Goal: Task Accomplishment & Management: Use online tool/utility

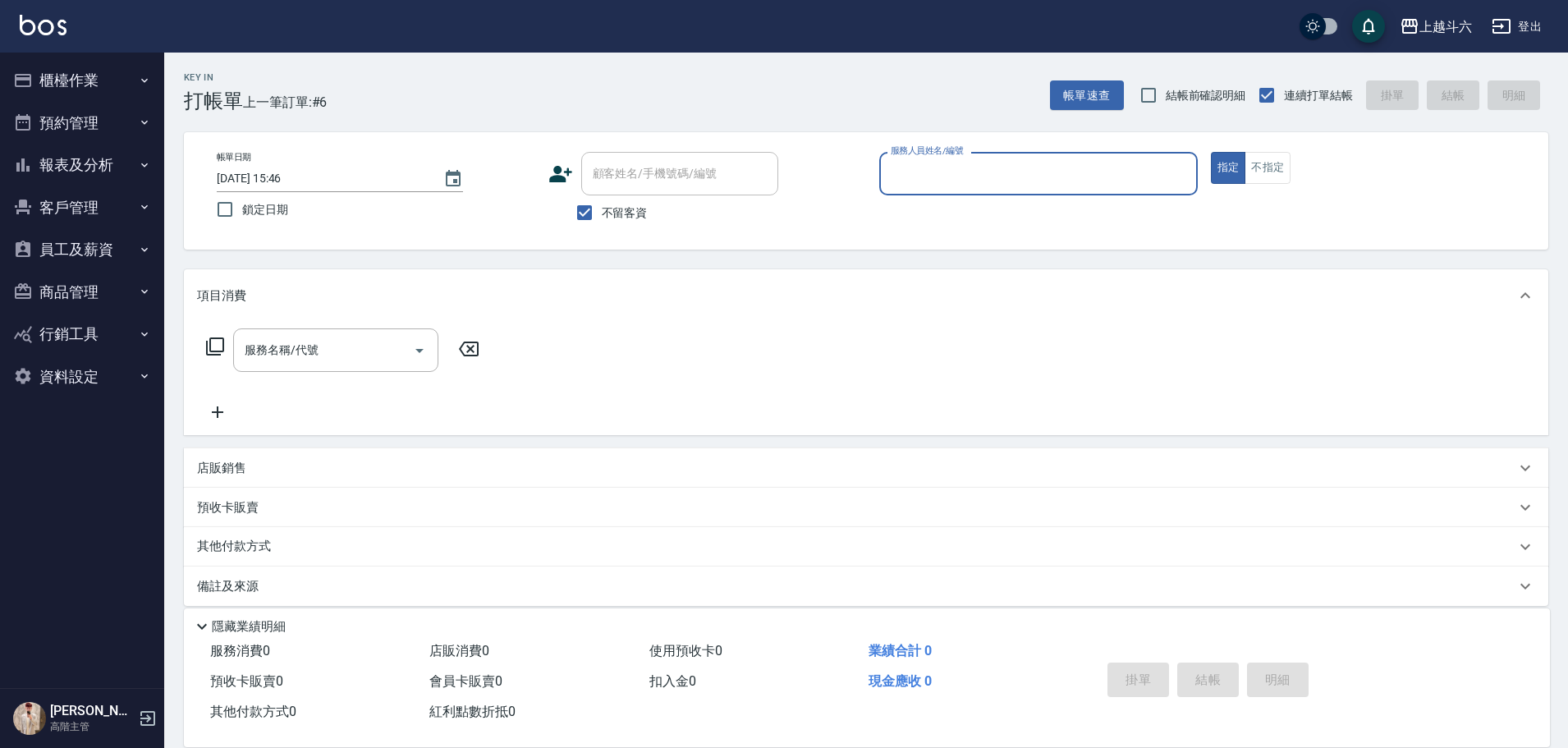
click at [970, 178] on input "服務人員姓名/編號" at bounding box center [1038, 173] width 303 height 29
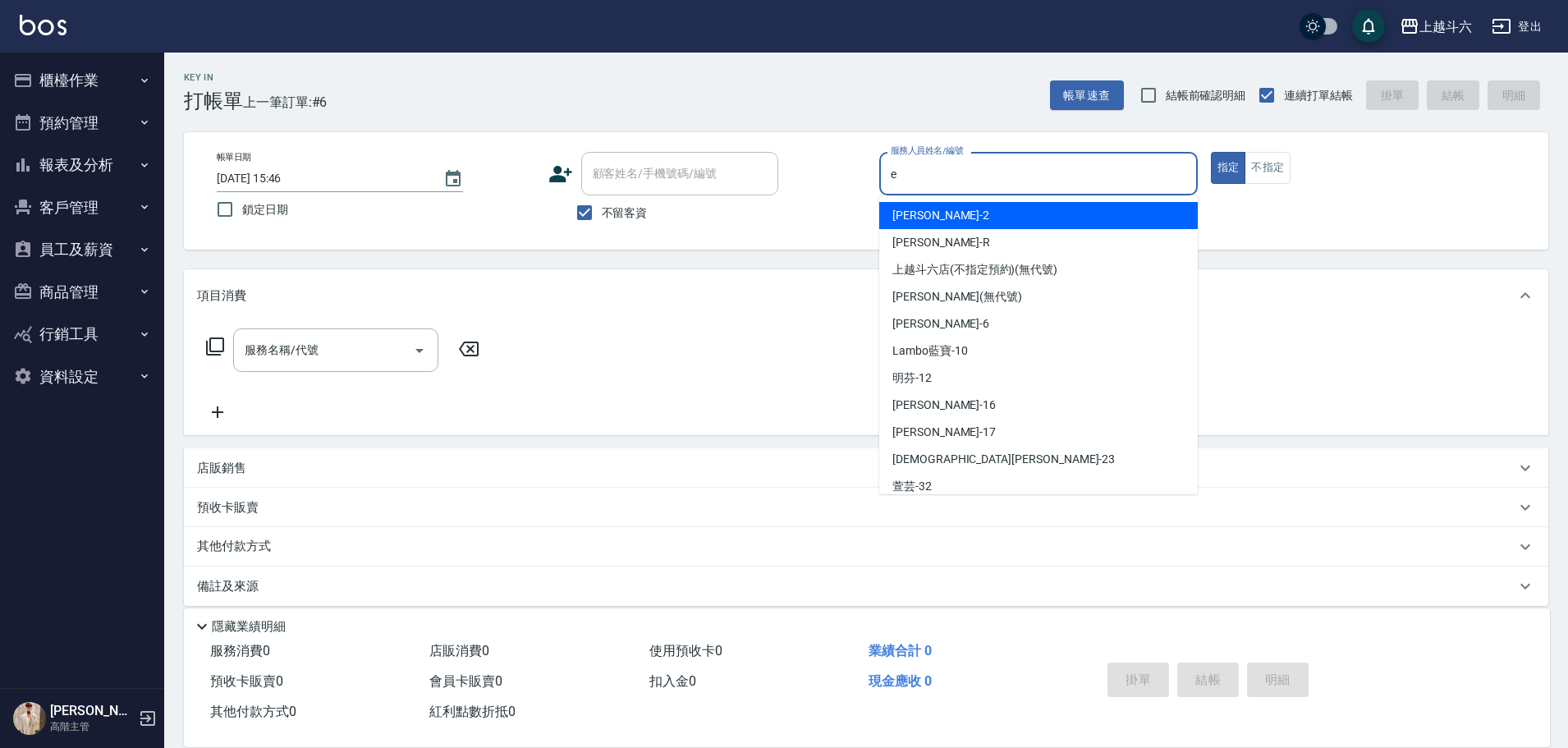
type input "e"
type button "true"
type input "[PERSON_NAME]"
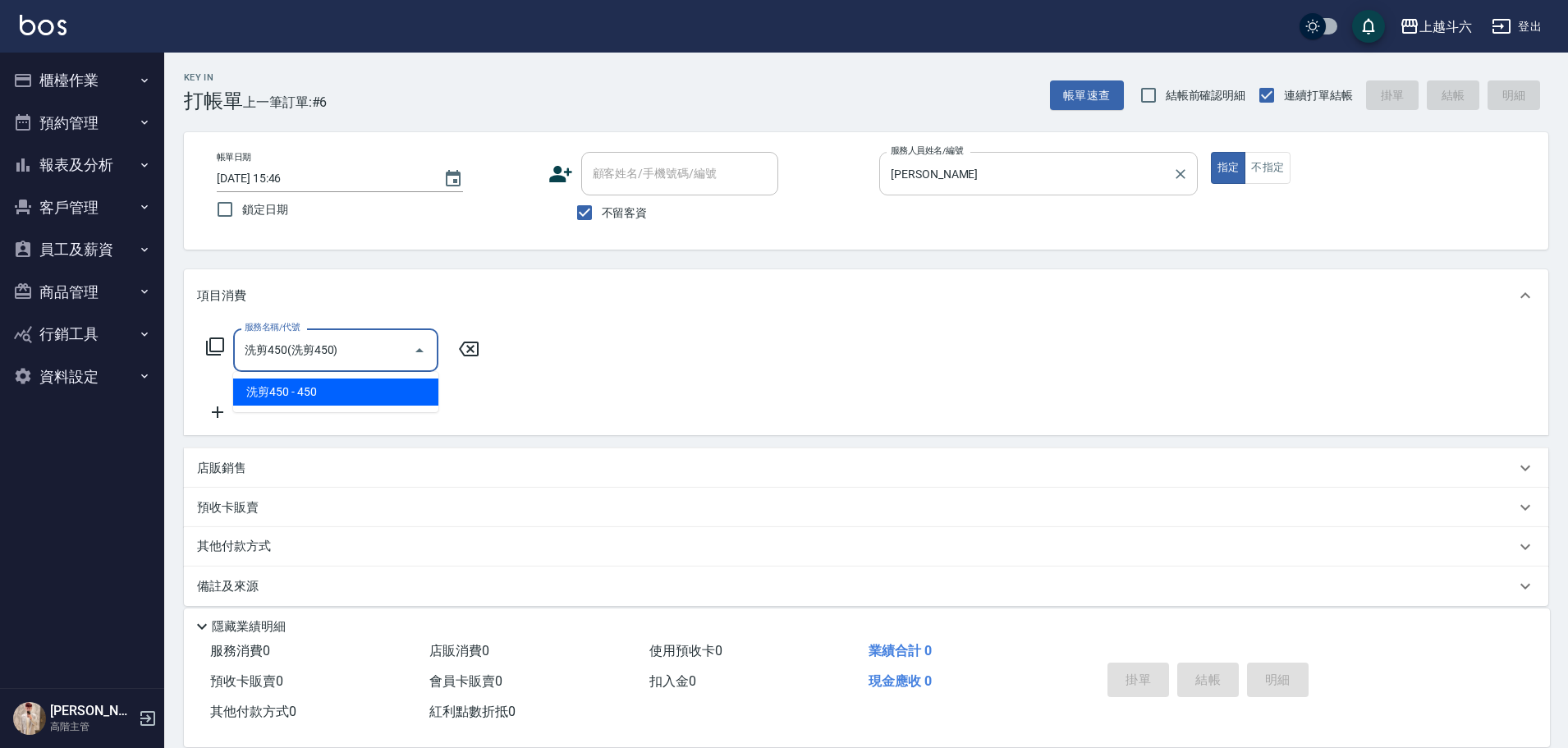
type input "洗剪450"
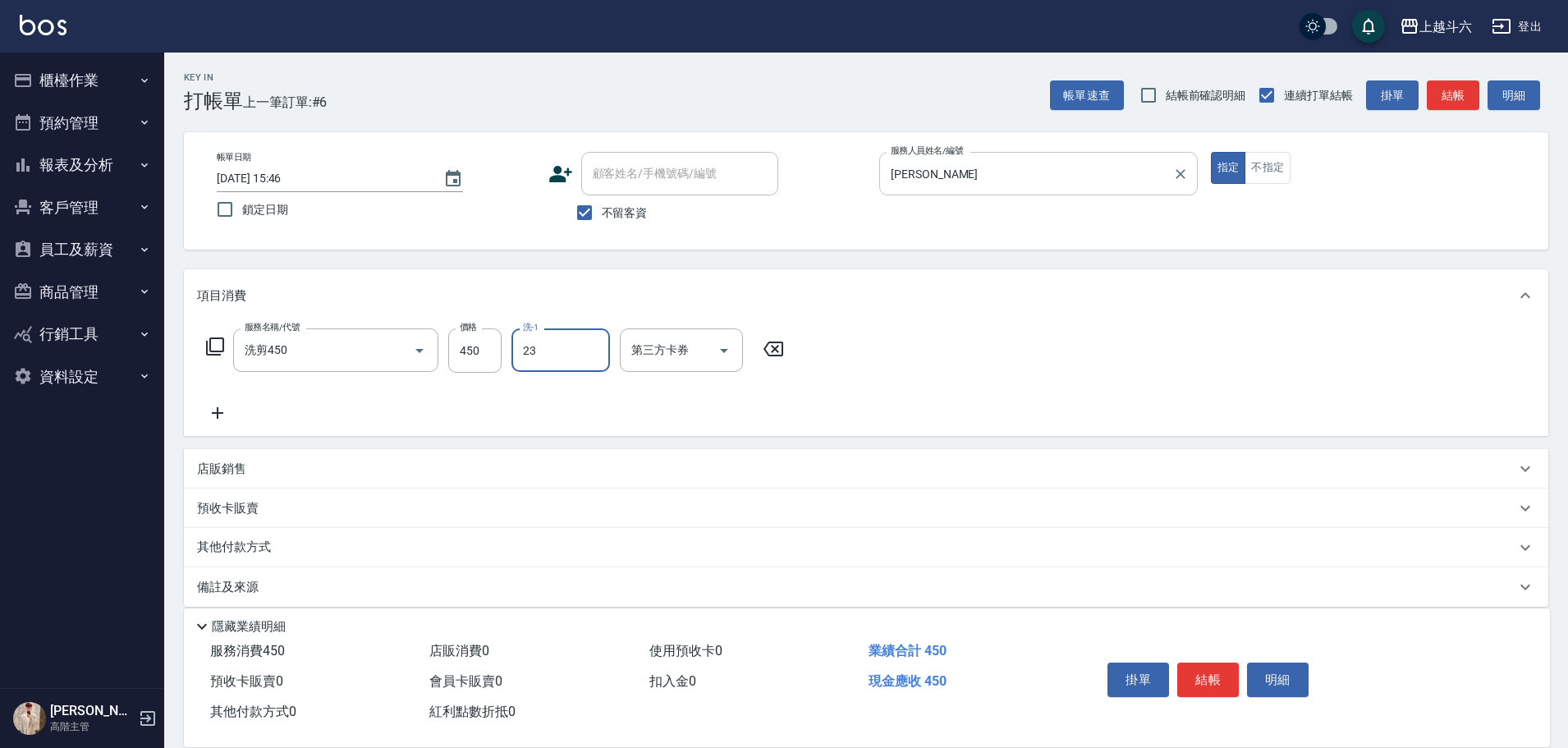
type input "[PERSON_NAME]-23"
click at [1196, 667] on button "結帳" at bounding box center [1207, 679] width 61 height 35
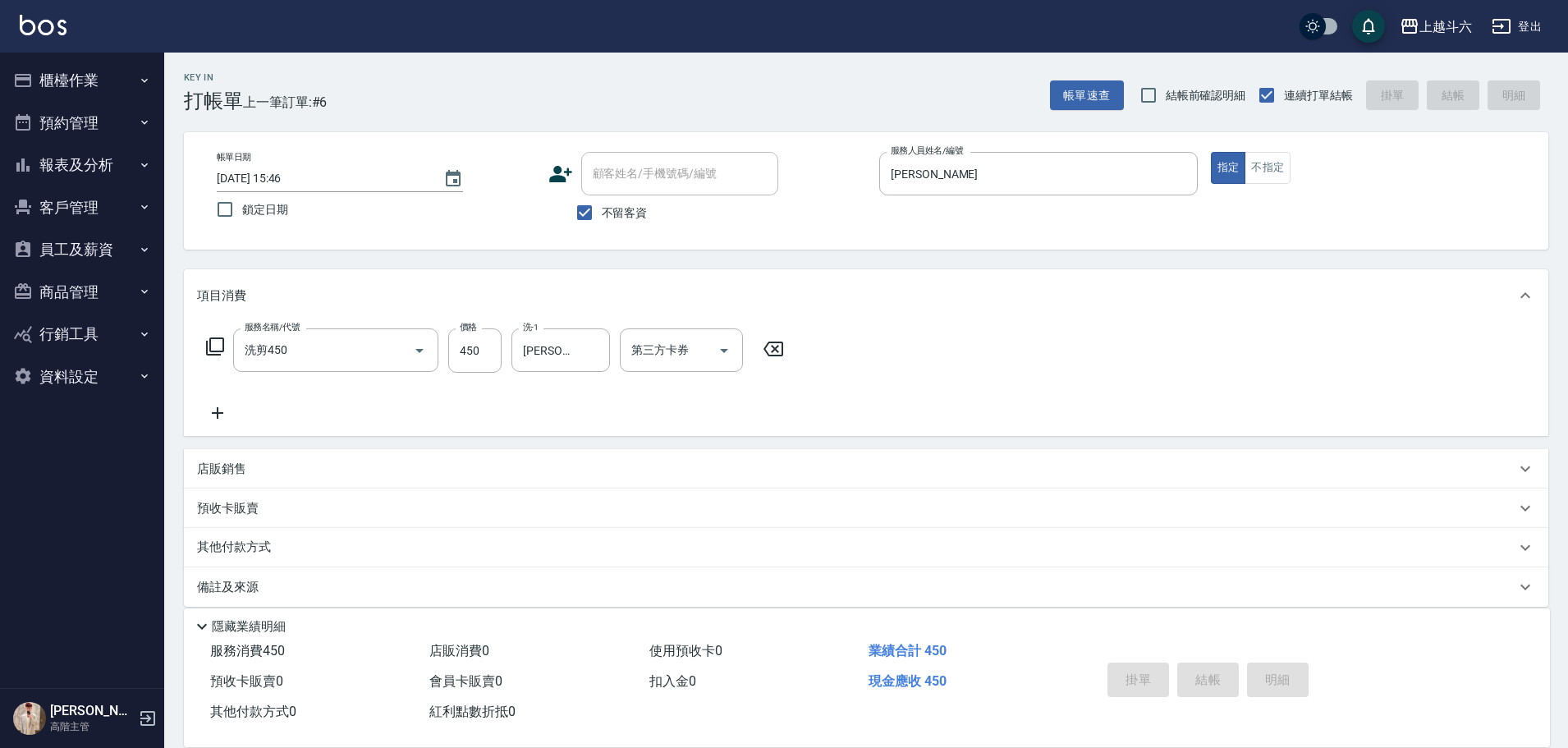
type input "[DATE] 18:26"
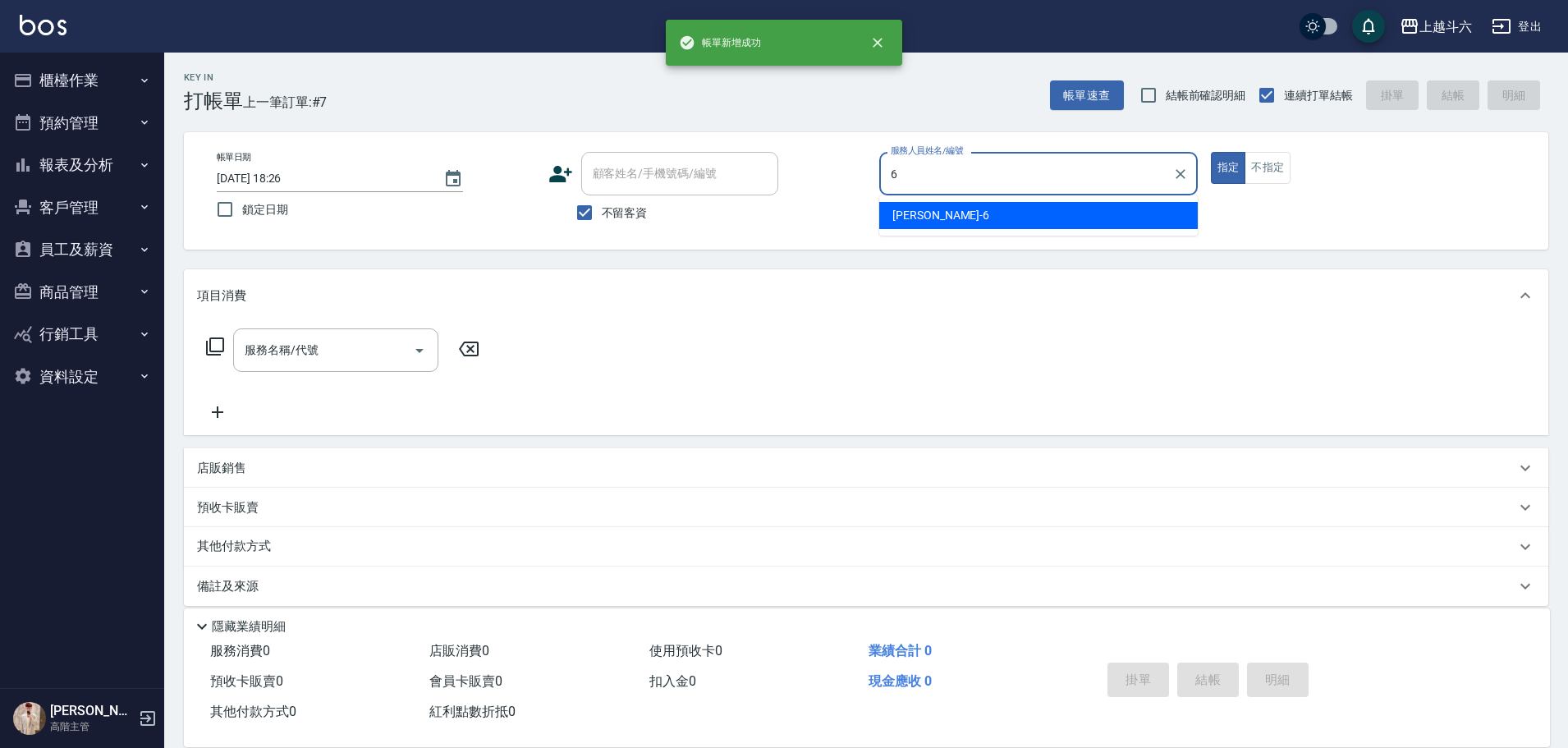
type input "[PERSON_NAME]-6"
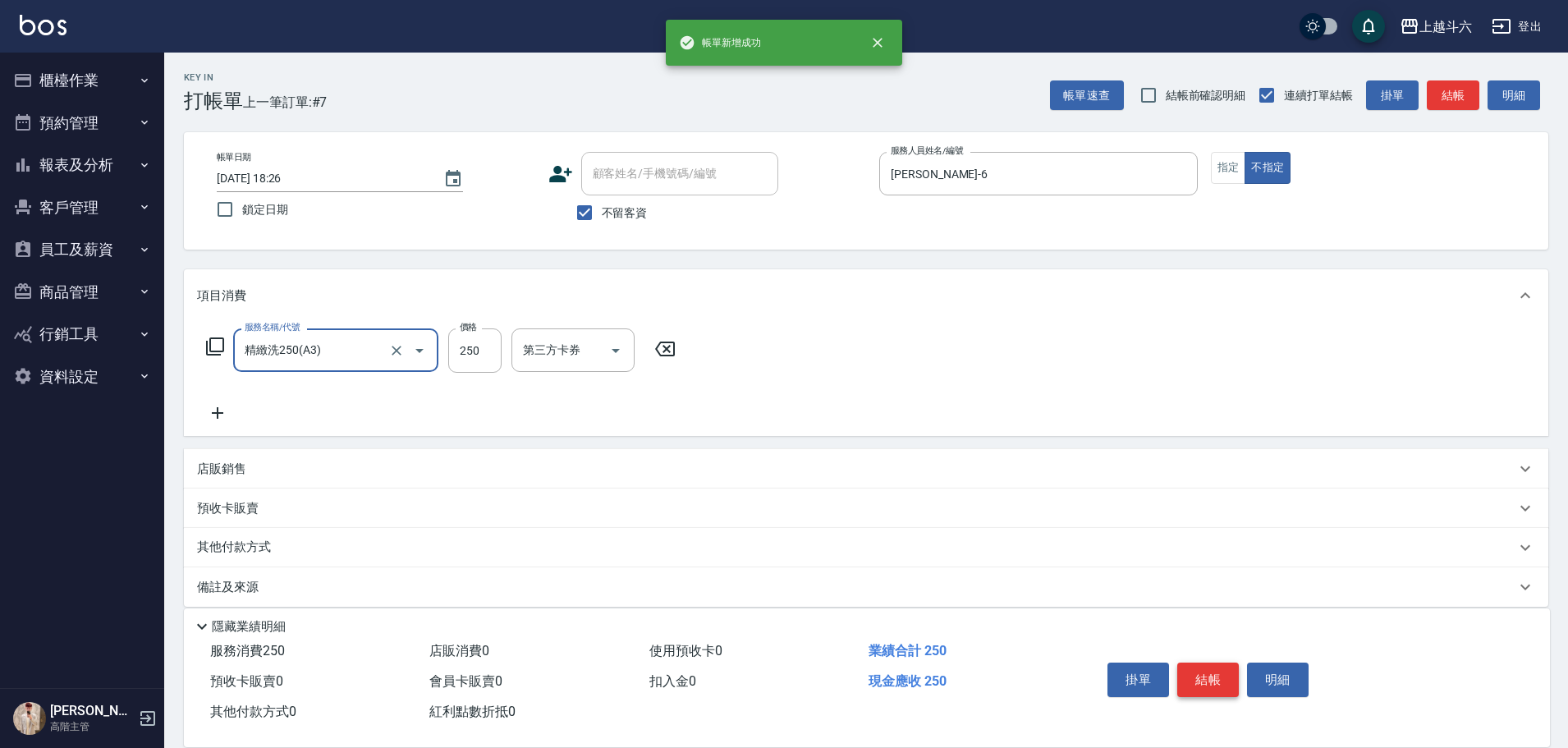
type input "精緻洗250(A3)"
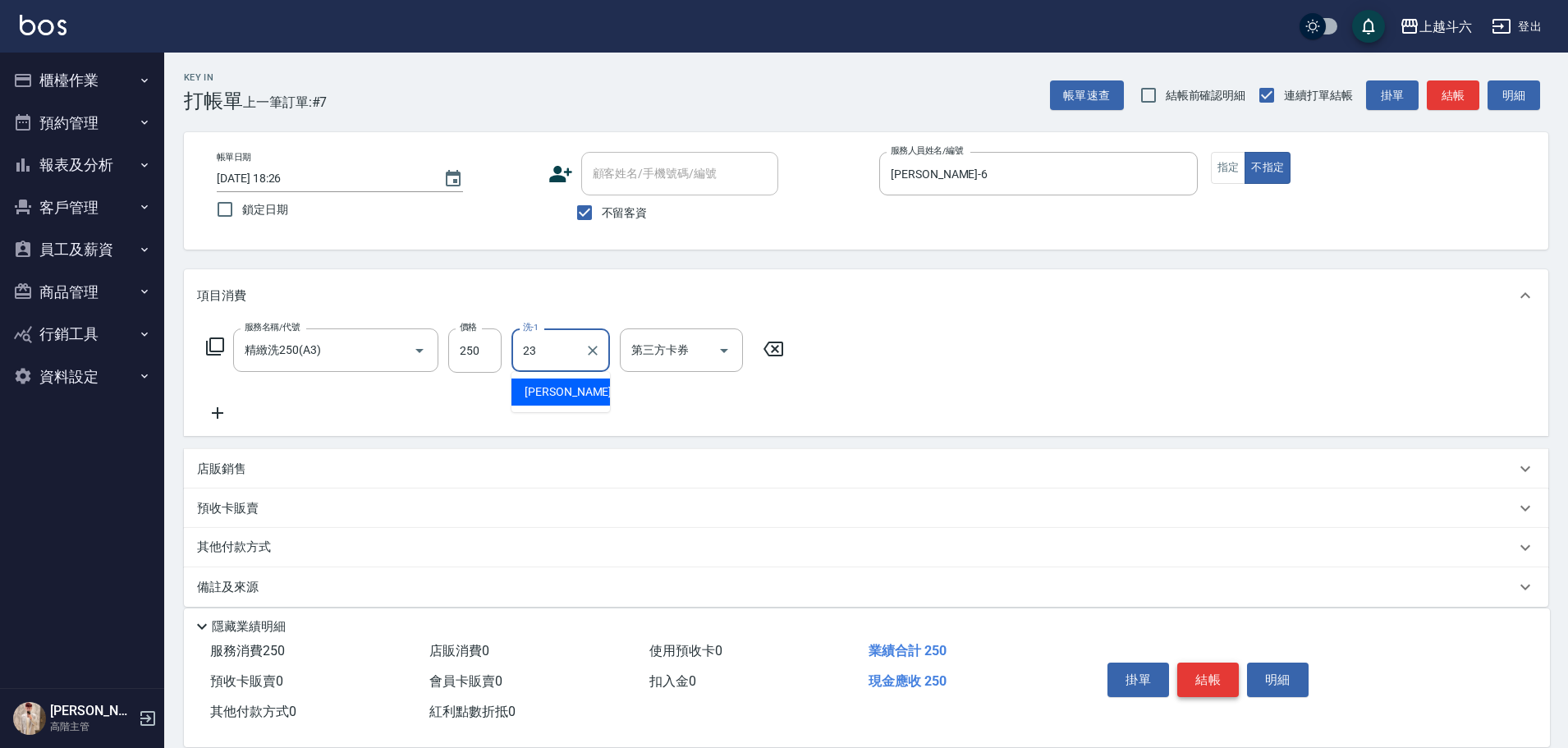
type input "[PERSON_NAME]-23"
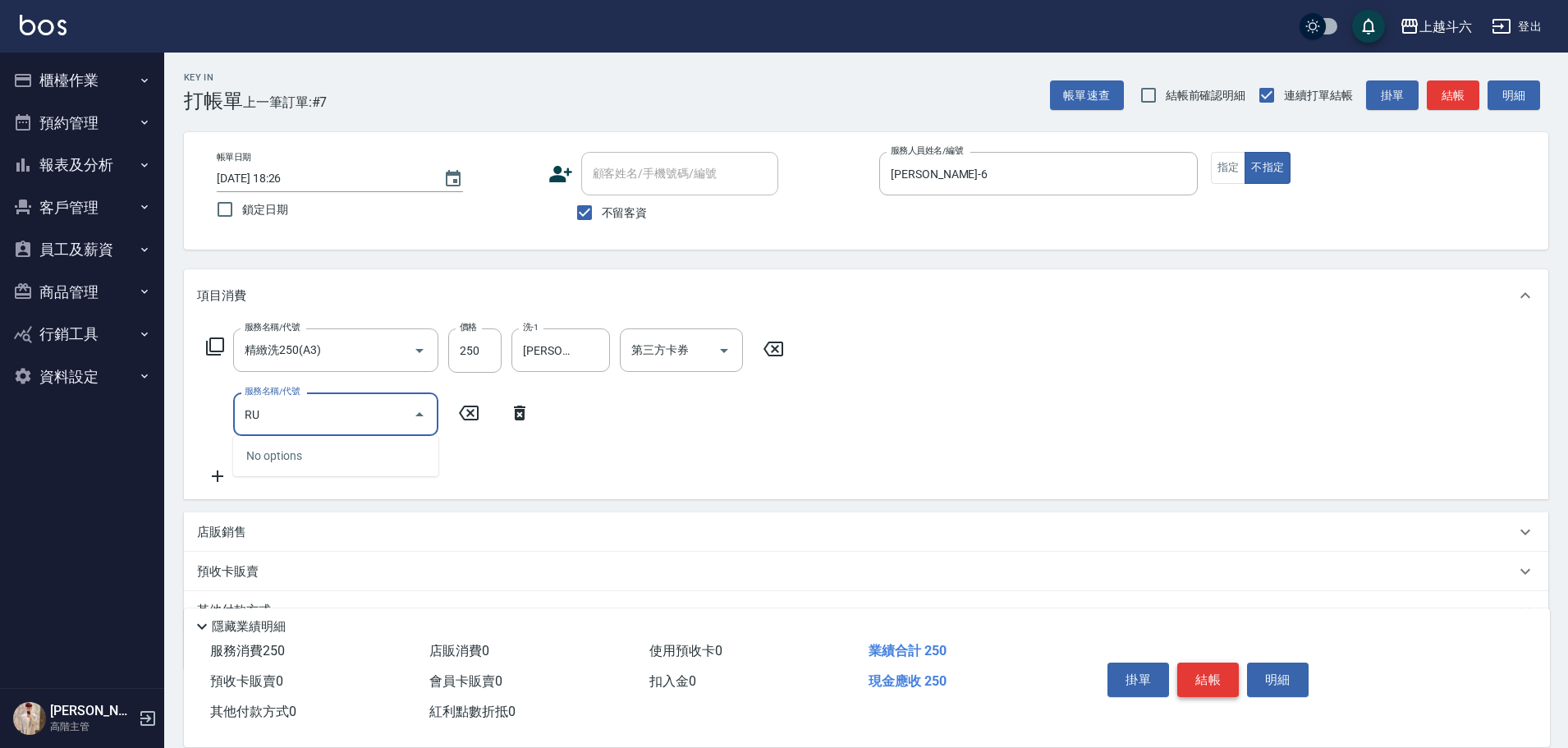
type input "R"
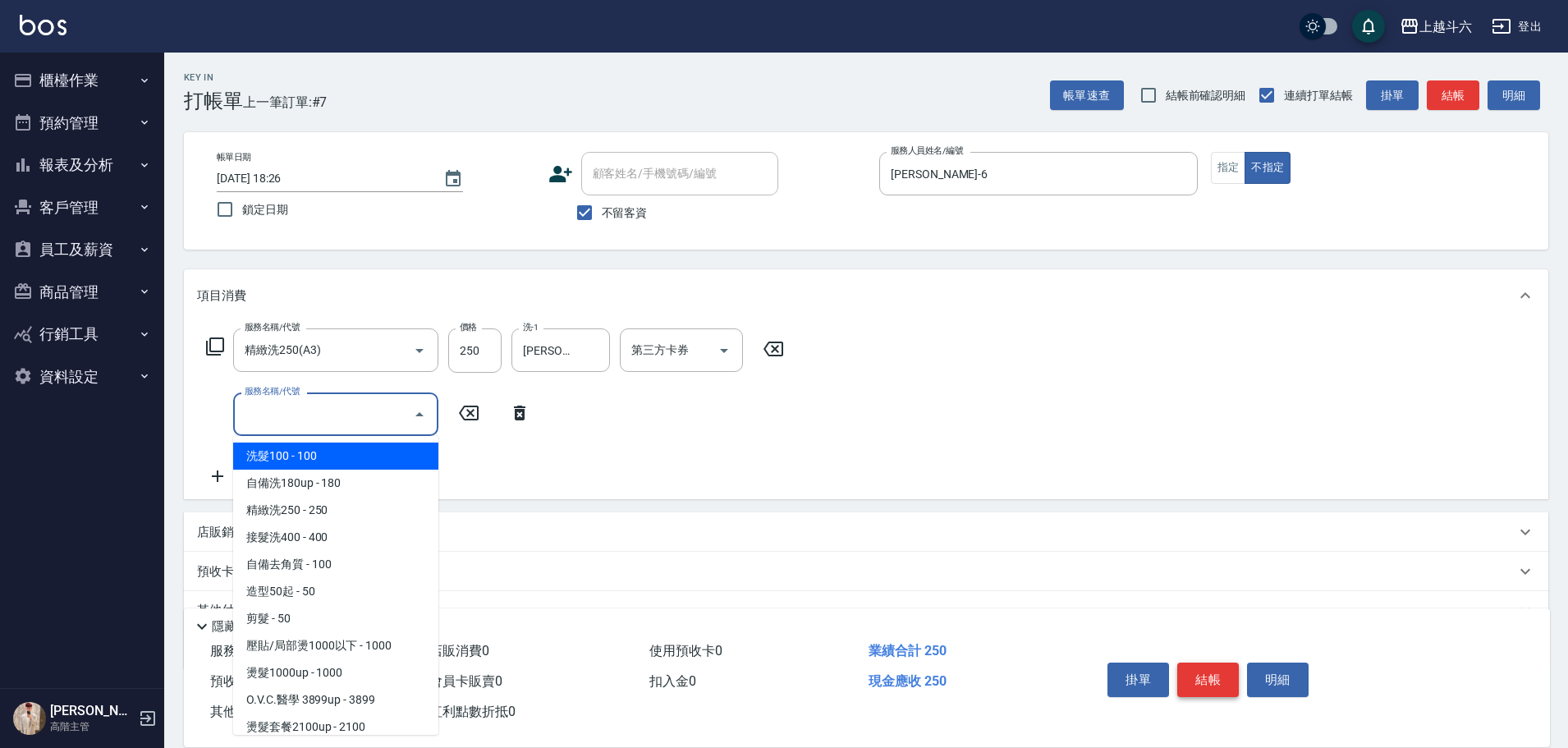
type input "ㄏ"
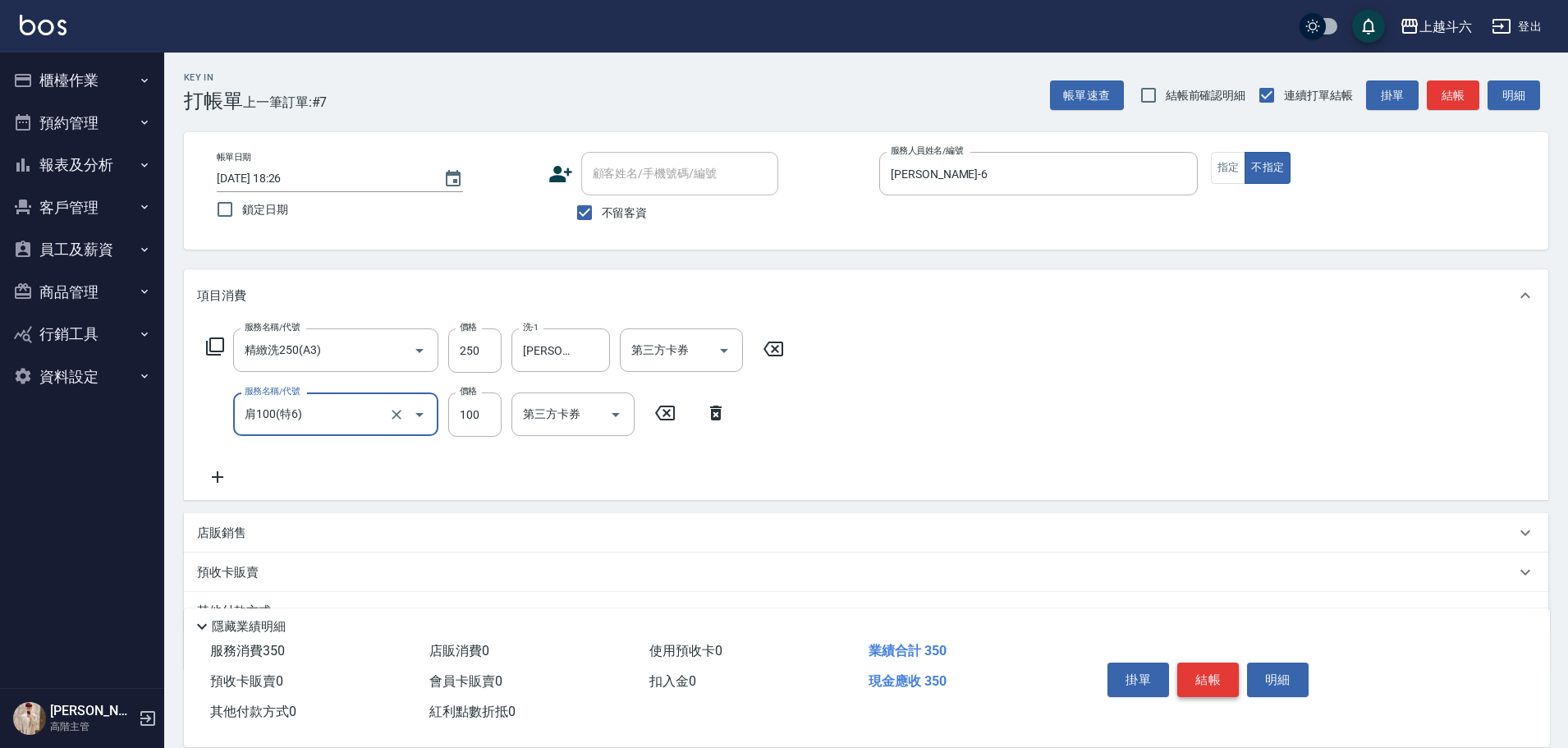
type input "肩100(特6)"
type input "[PERSON_NAME]-6"
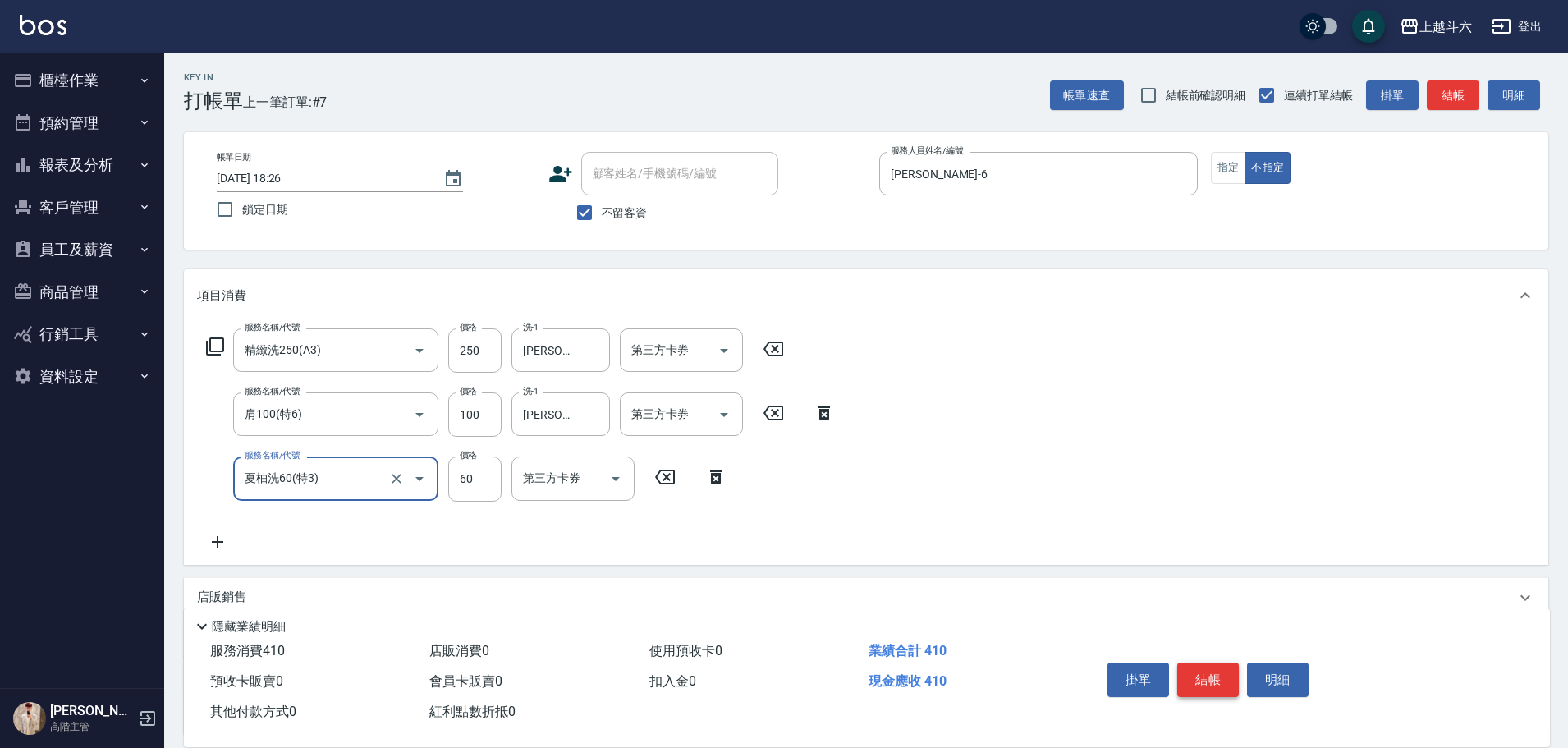
type input "夏柚洗60(特3)"
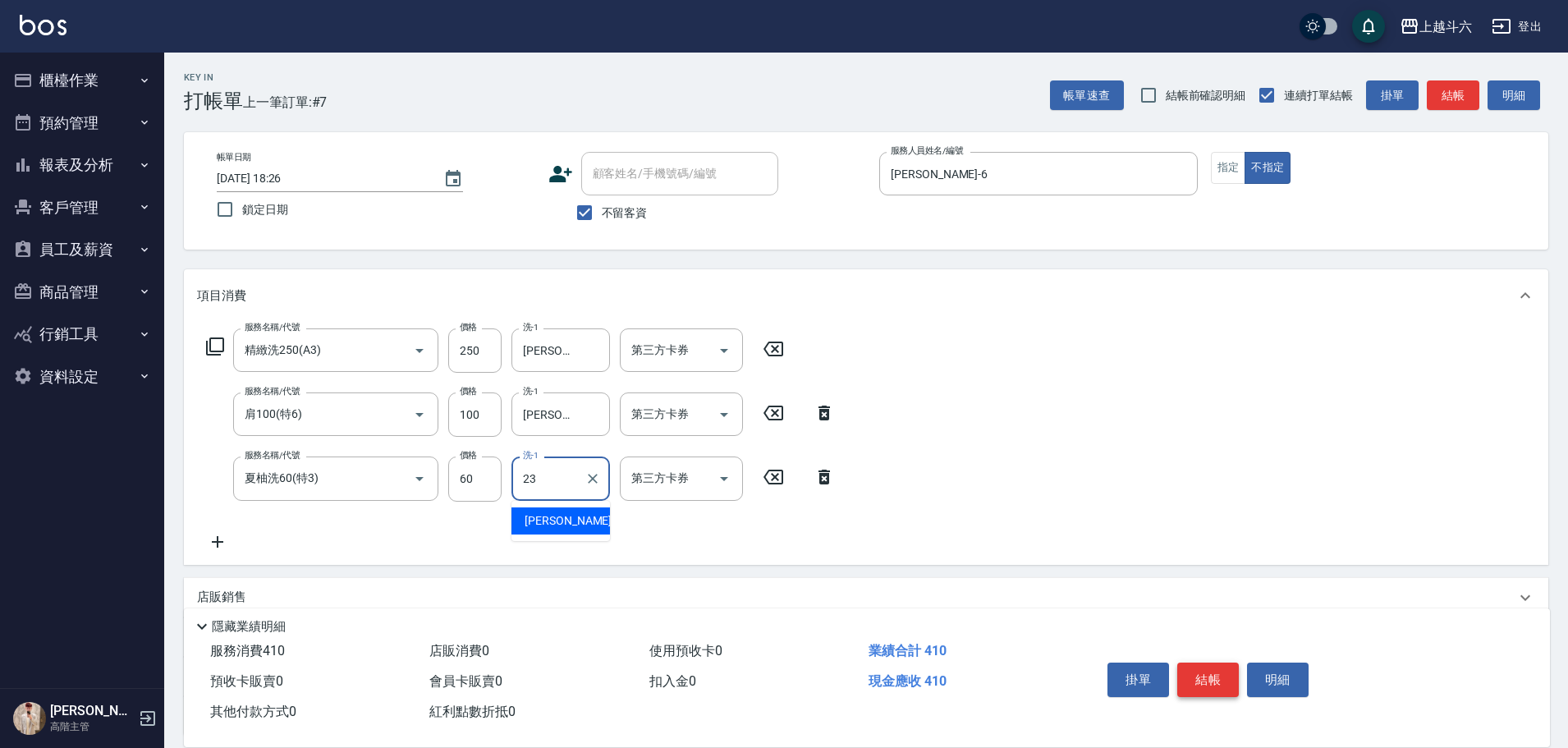
type input "[PERSON_NAME]-23"
click at [1192, 664] on button "結帳" at bounding box center [1207, 679] width 61 height 35
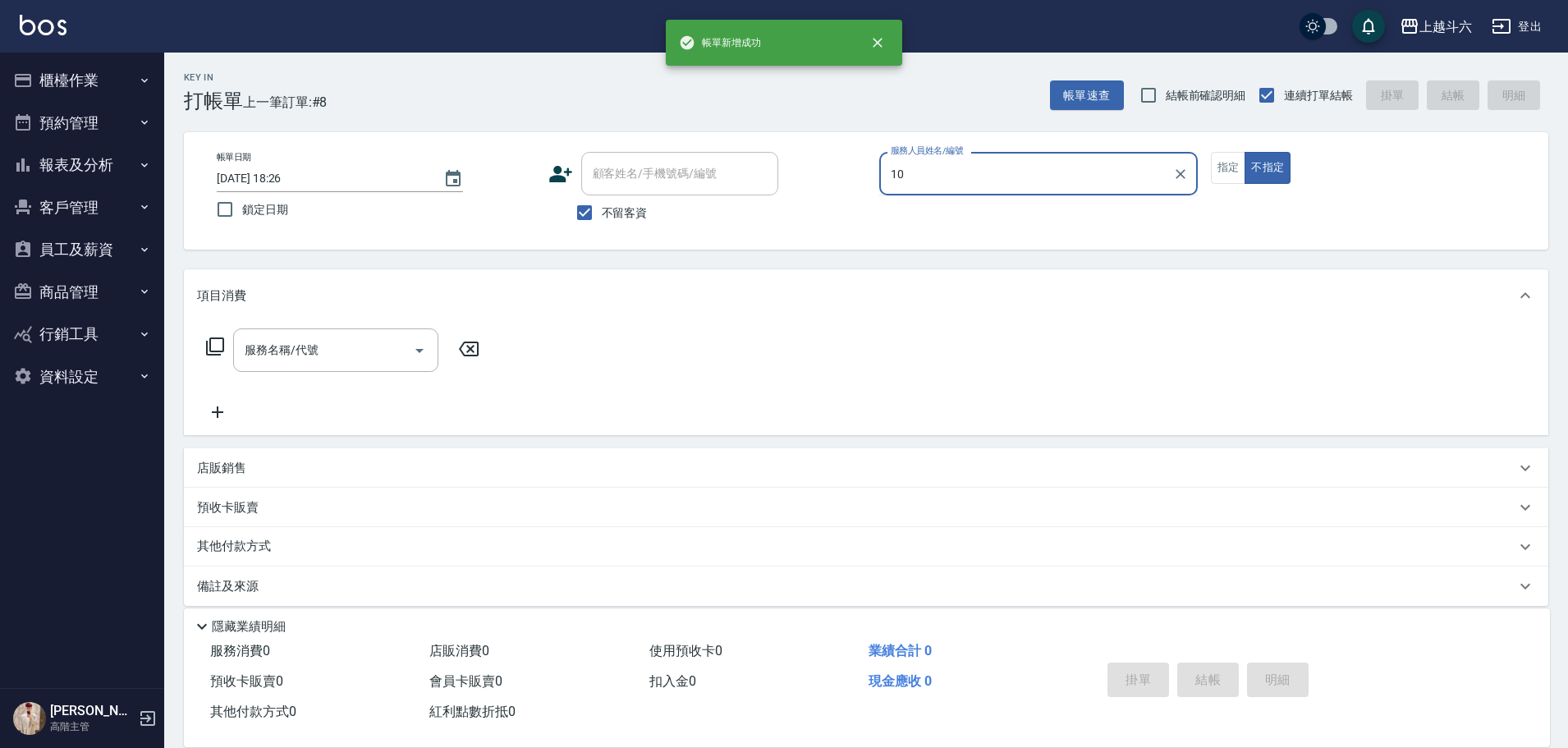
type input "Lambo藍寶-10"
type button "false"
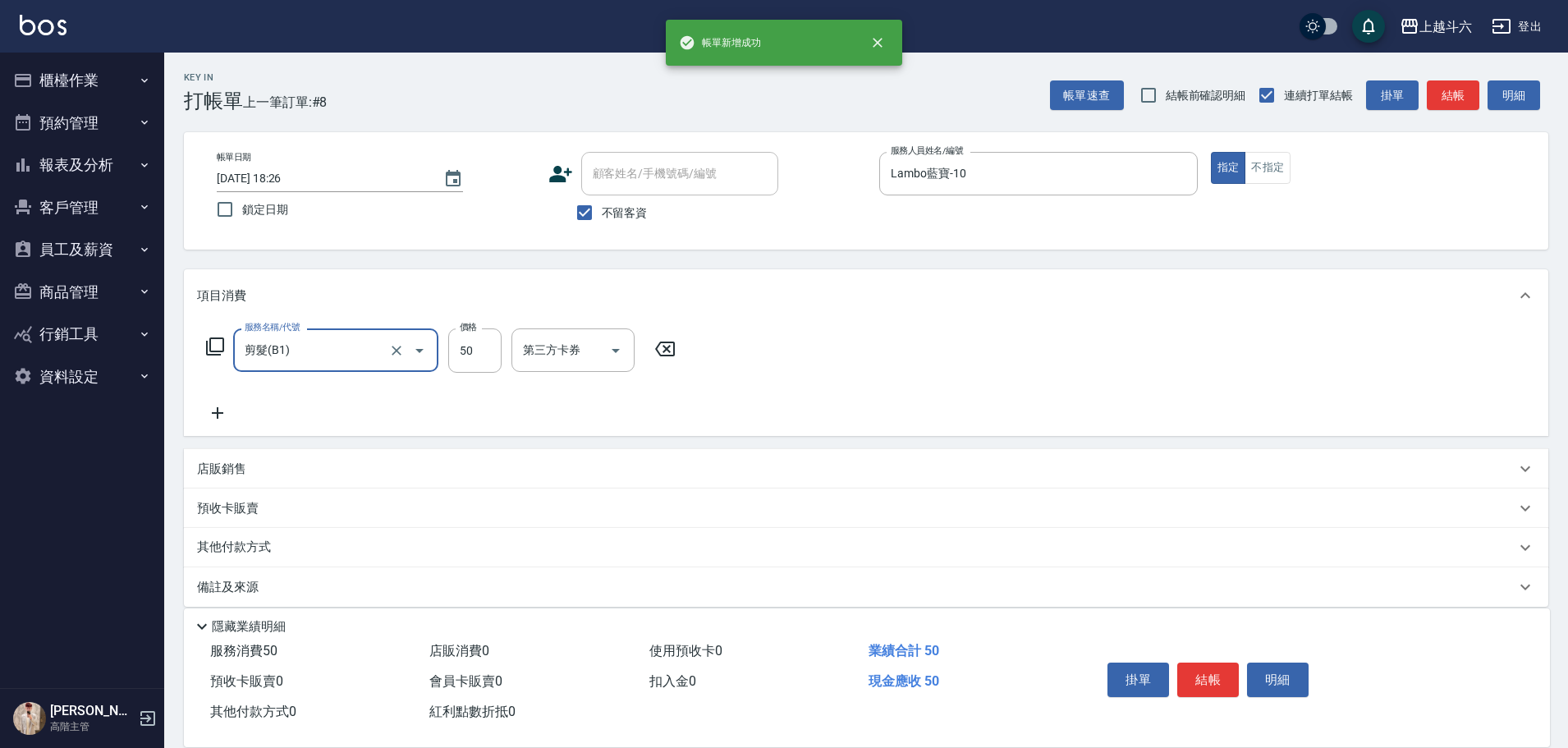
type input "剪髮(B1)"
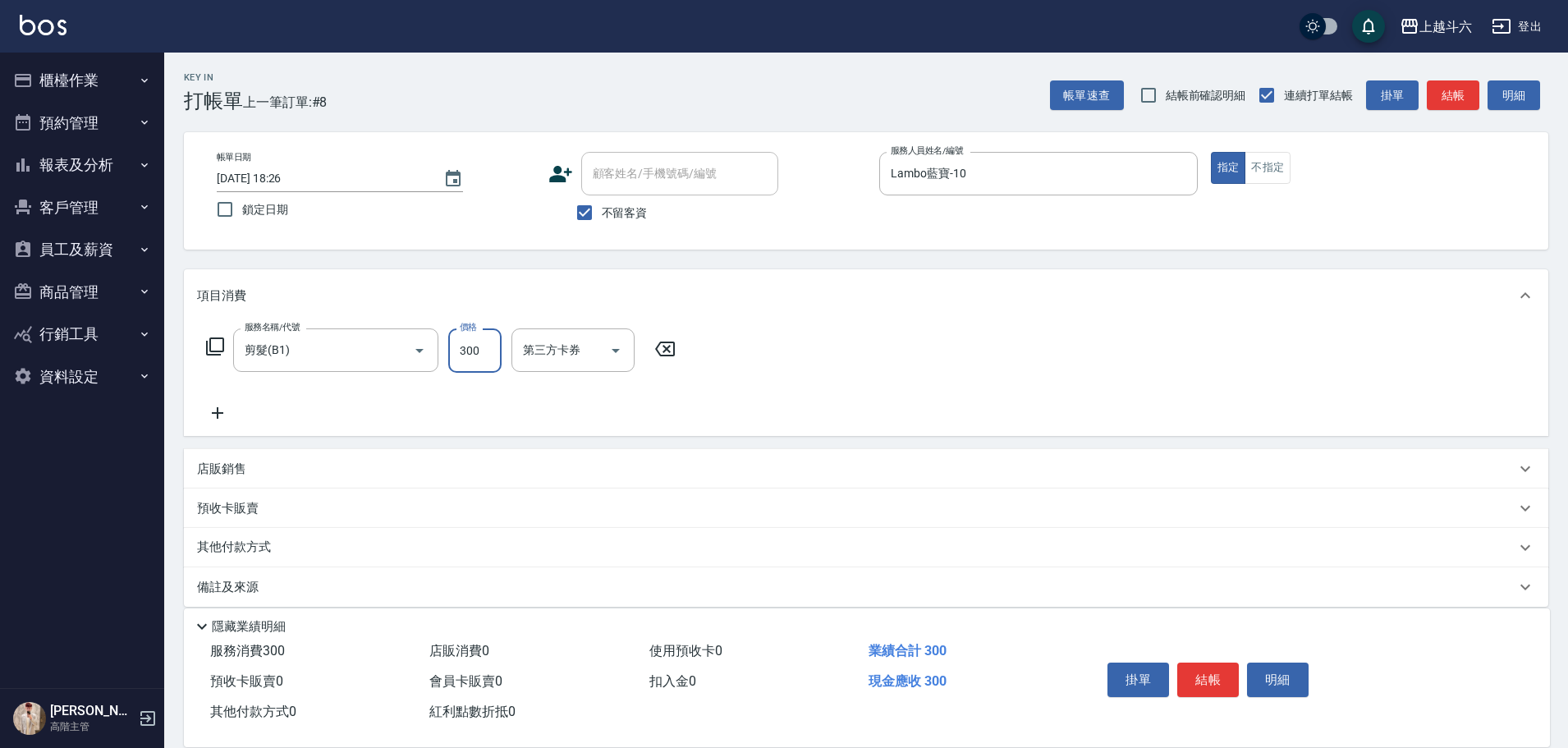
type input "300"
click at [1190, 664] on button "結帳" at bounding box center [1207, 679] width 61 height 35
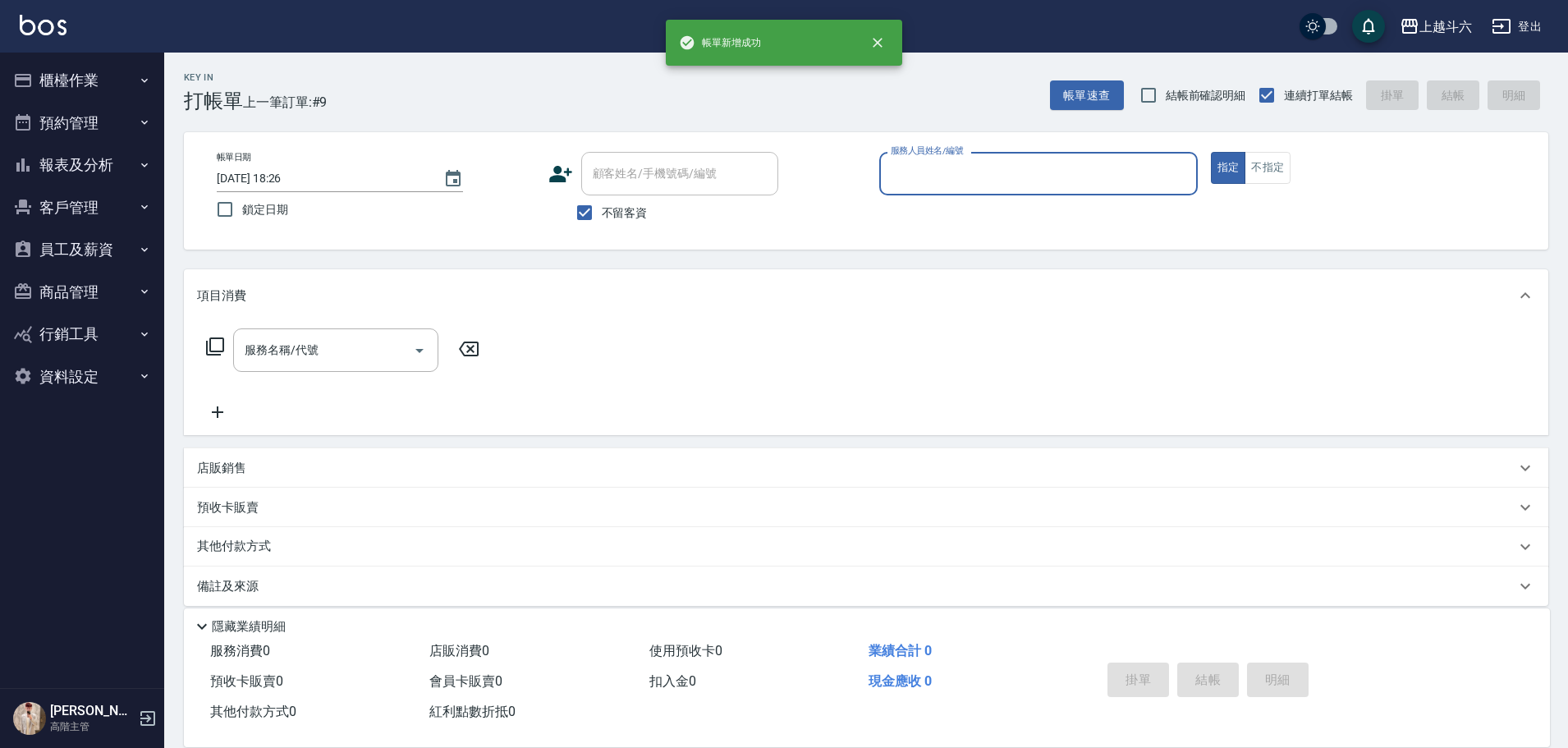
click at [105, 160] on button "報表及分析" at bounding box center [82, 165] width 151 height 42
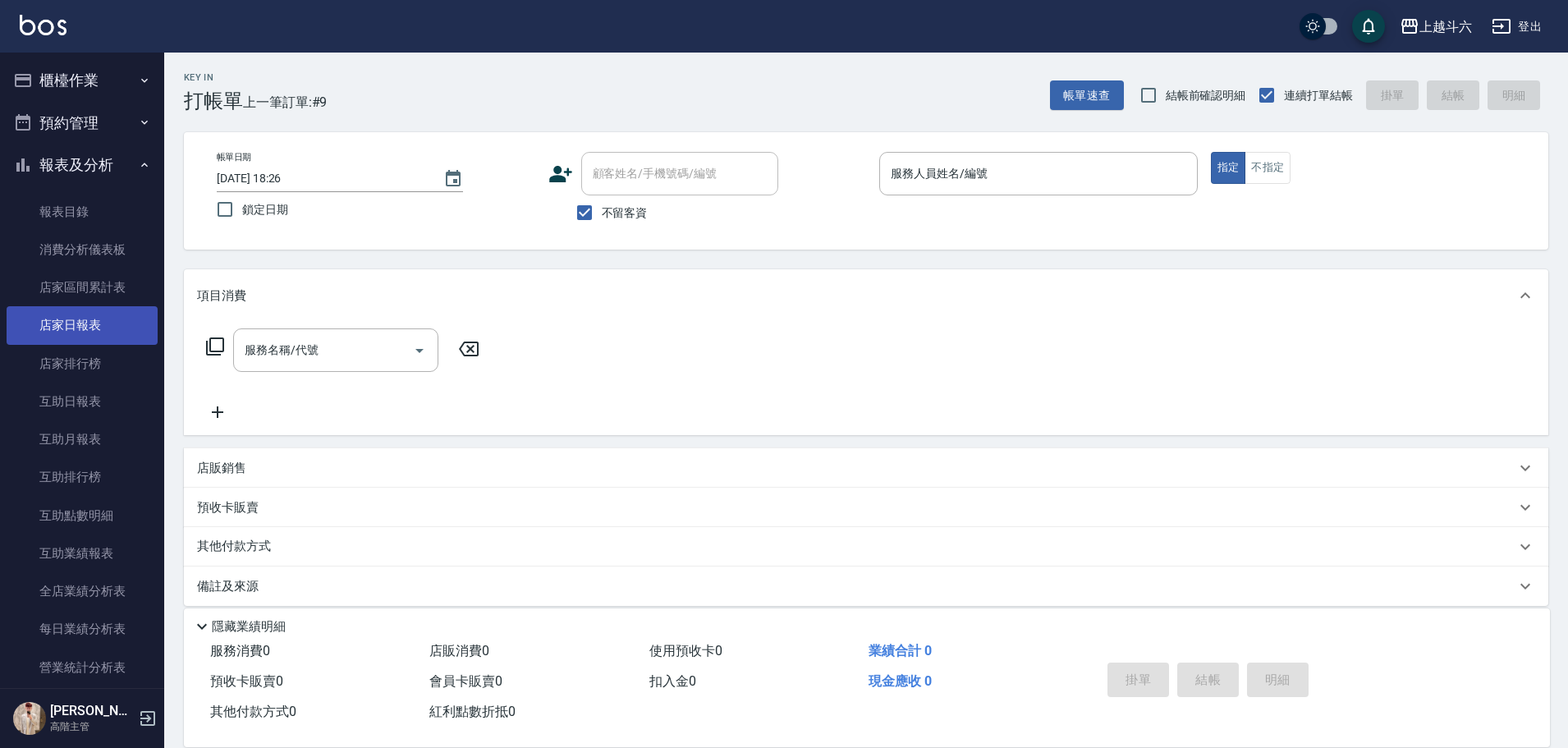
click at [132, 317] on link "店家日報表" at bounding box center [82, 325] width 151 height 38
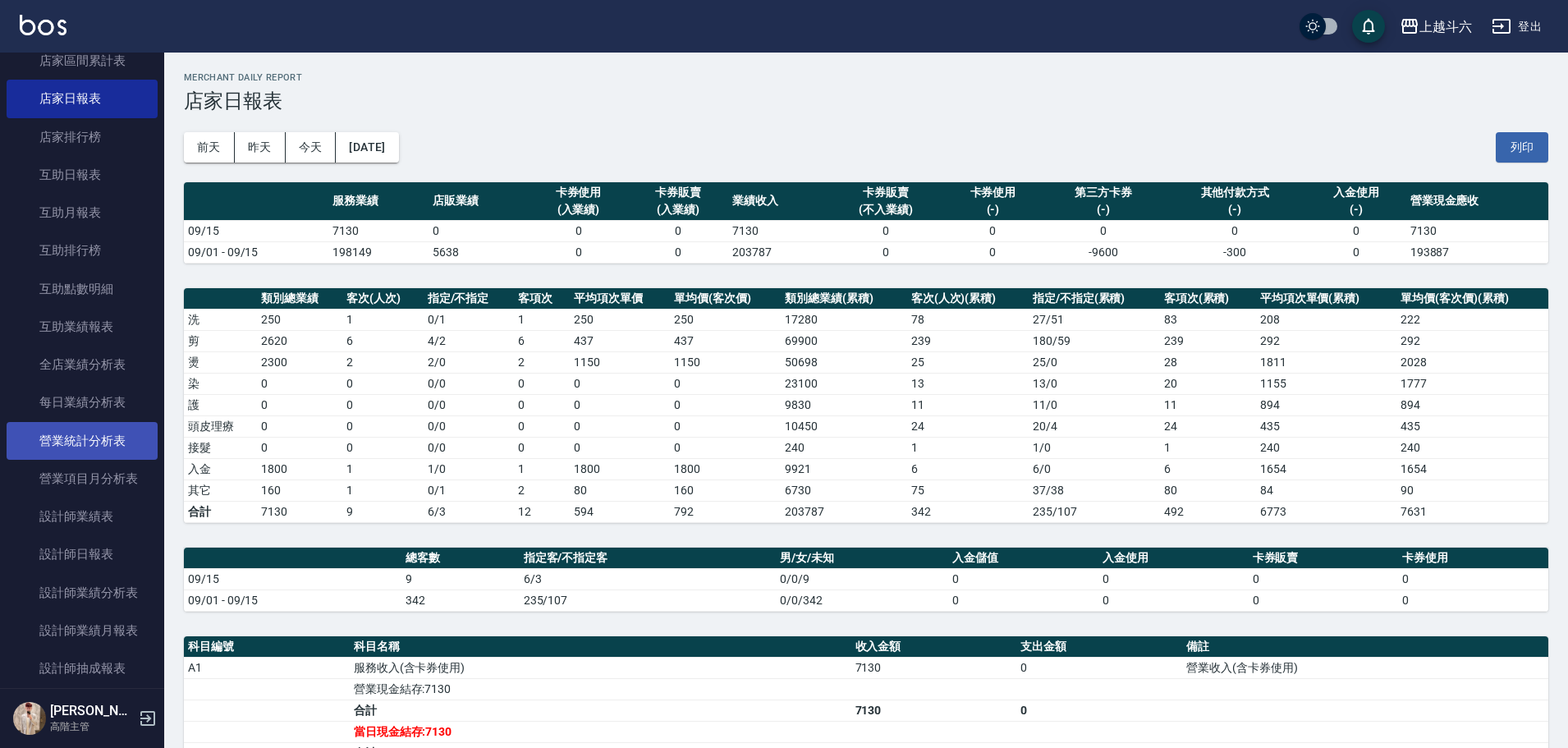
scroll to position [246, 0]
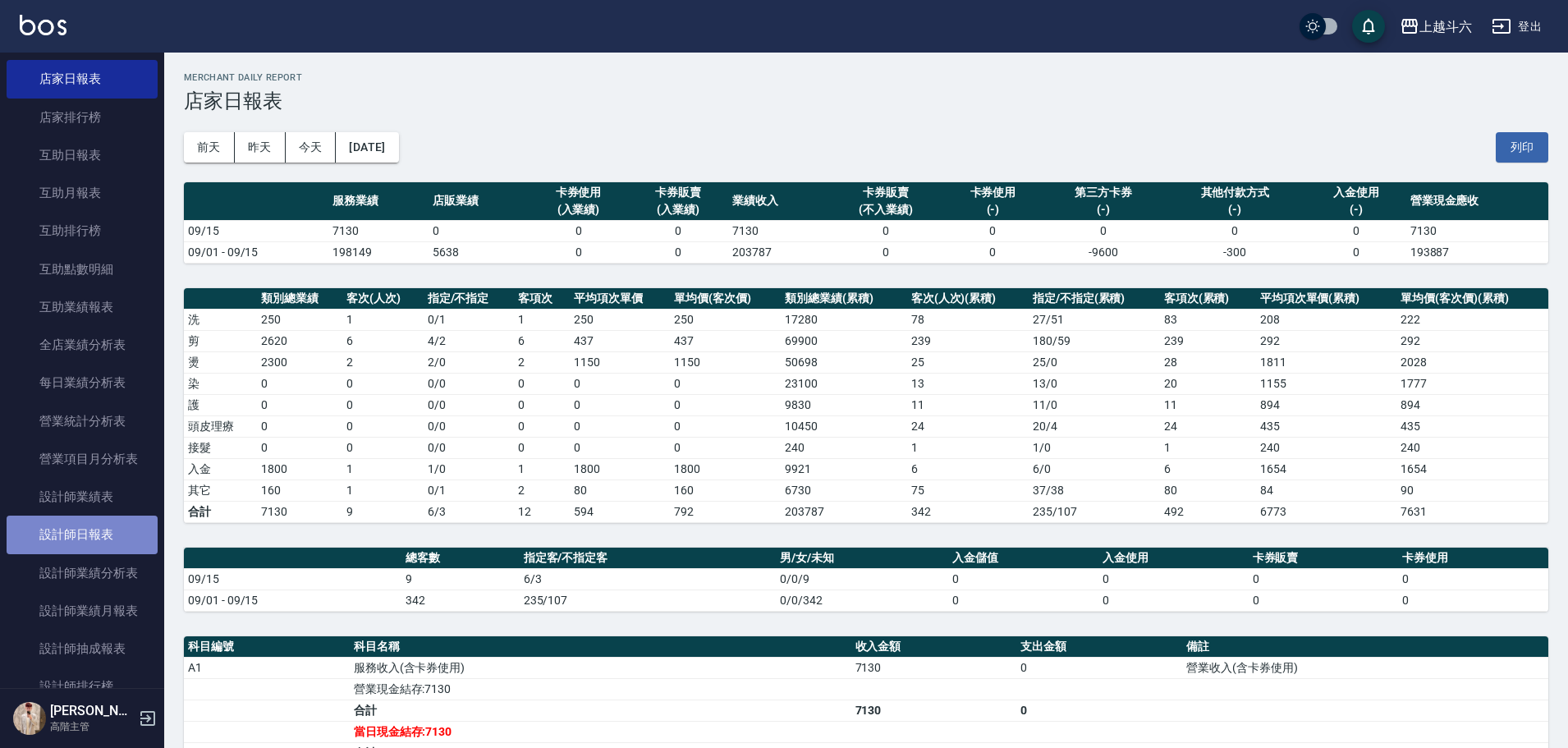
click at [117, 539] on link "設計師日報表" at bounding box center [82, 534] width 151 height 38
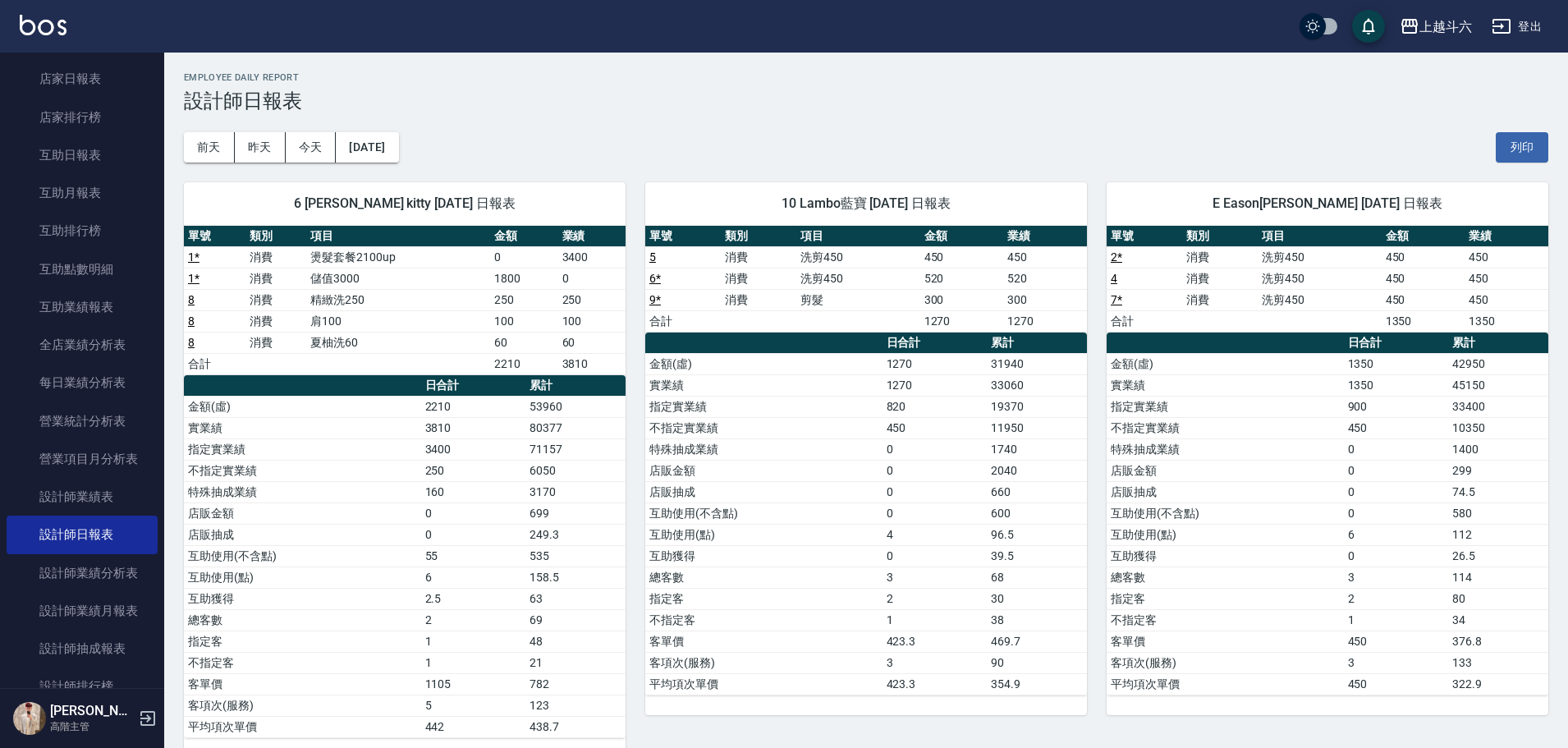
click at [40, 23] on img at bounding box center [43, 25] width 47 height 21
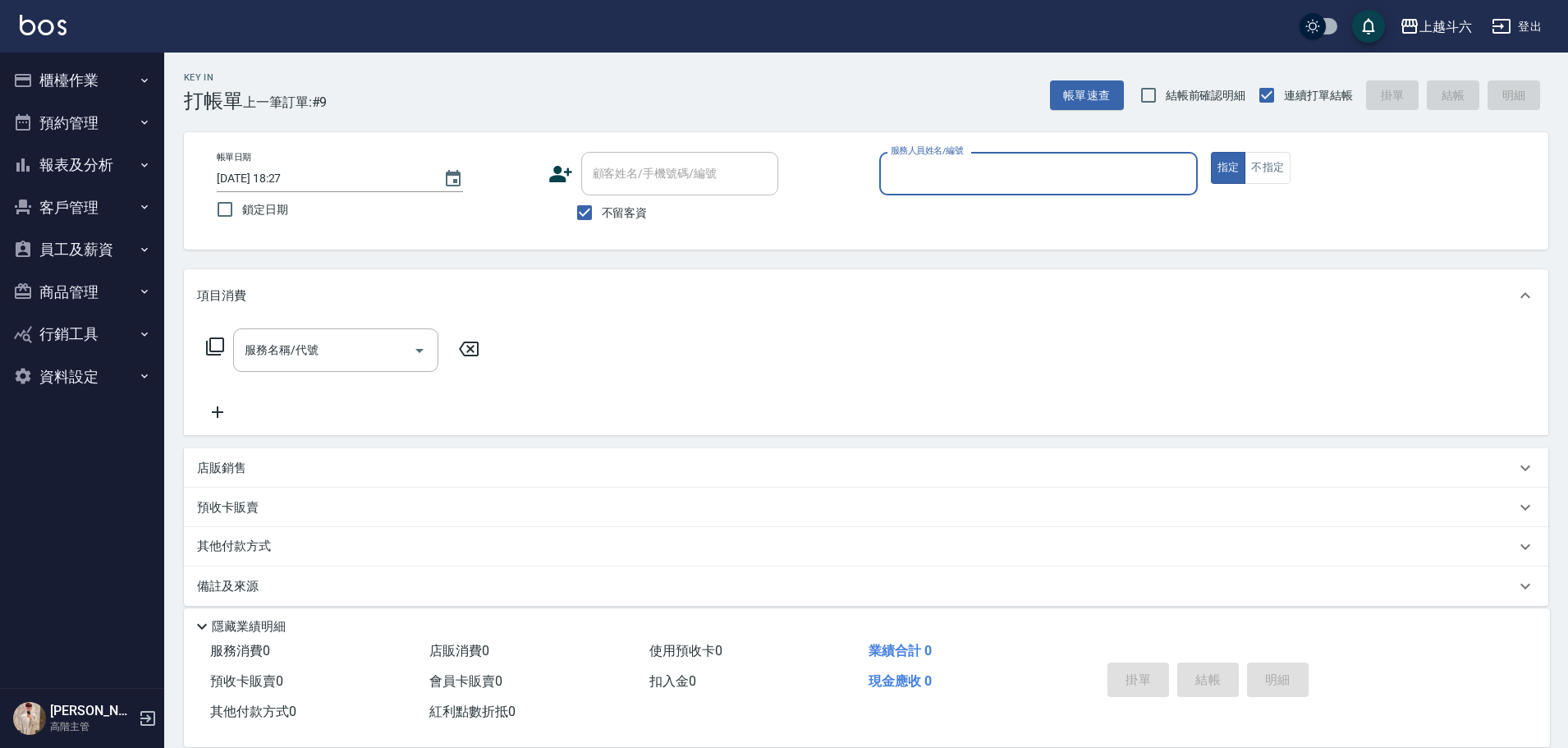
click at [134, 83] on button "櫃檯作業" at bounding box center [82, 80] width 151 height 42
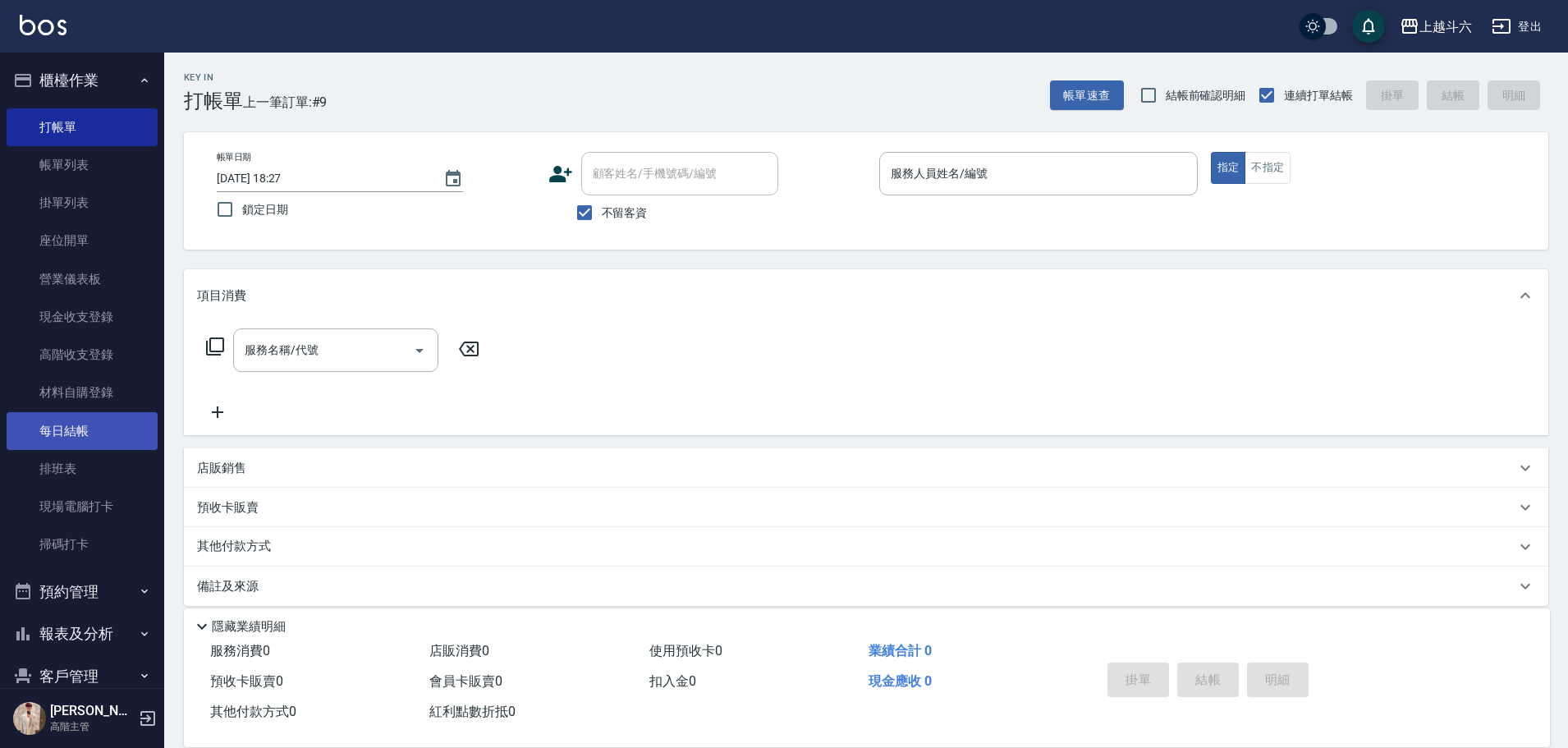
click at [111, 431] on link "每日結帳" at bounding box center [82, 431] width 151 height 38
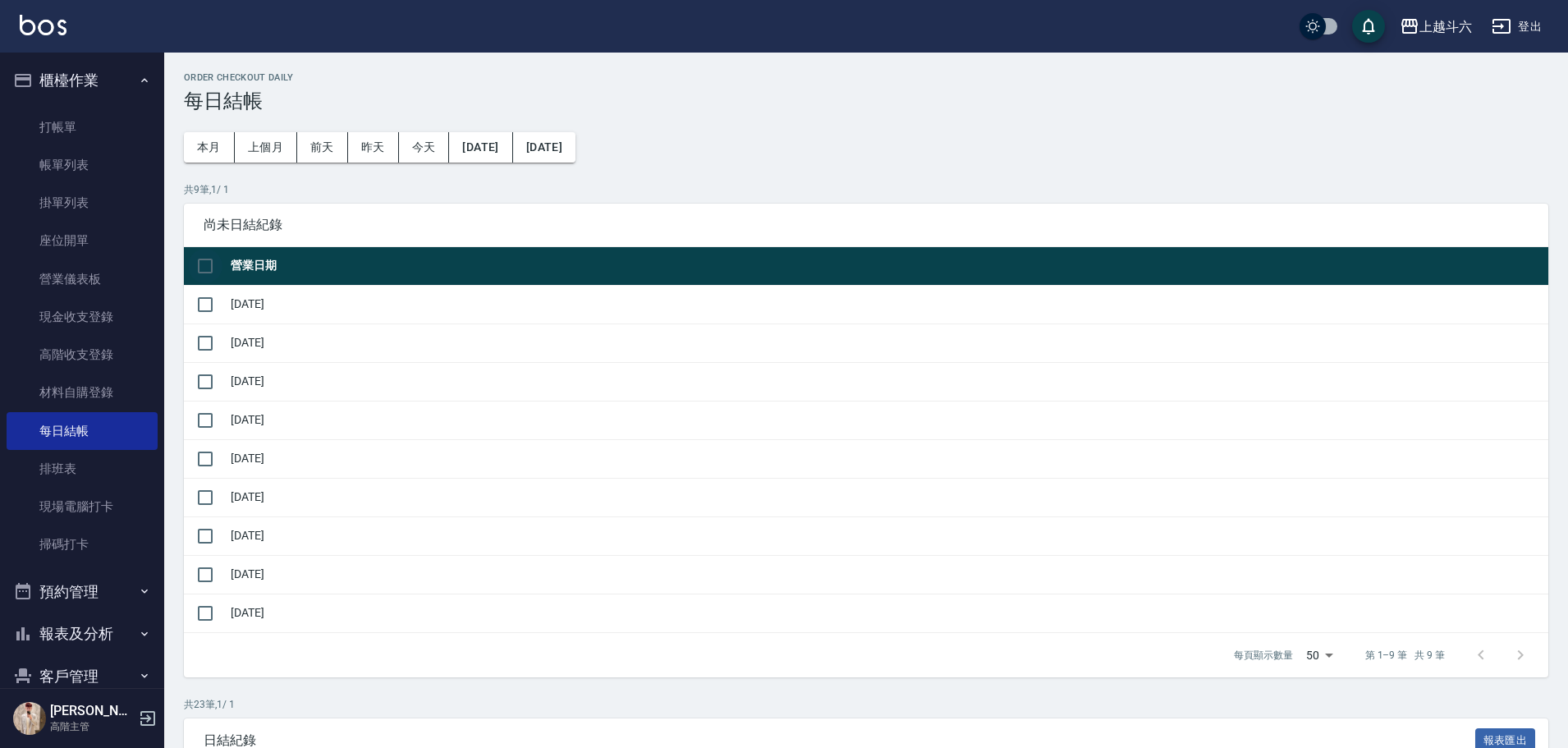
click at [211, 267] on input "checkbox" at bounding box center [205, 266] width 35 height 35
checkbox input "true"
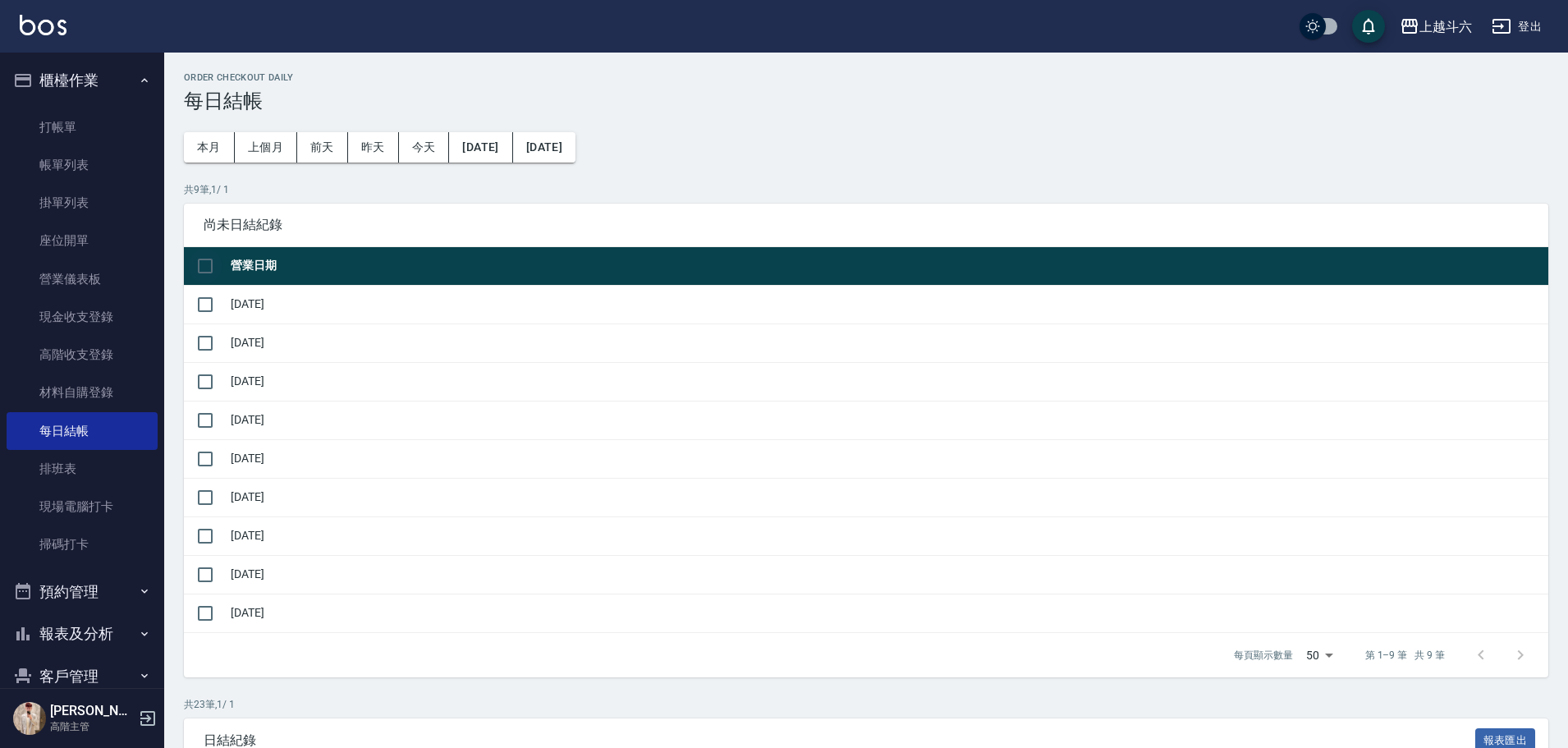
checkbox input "true"
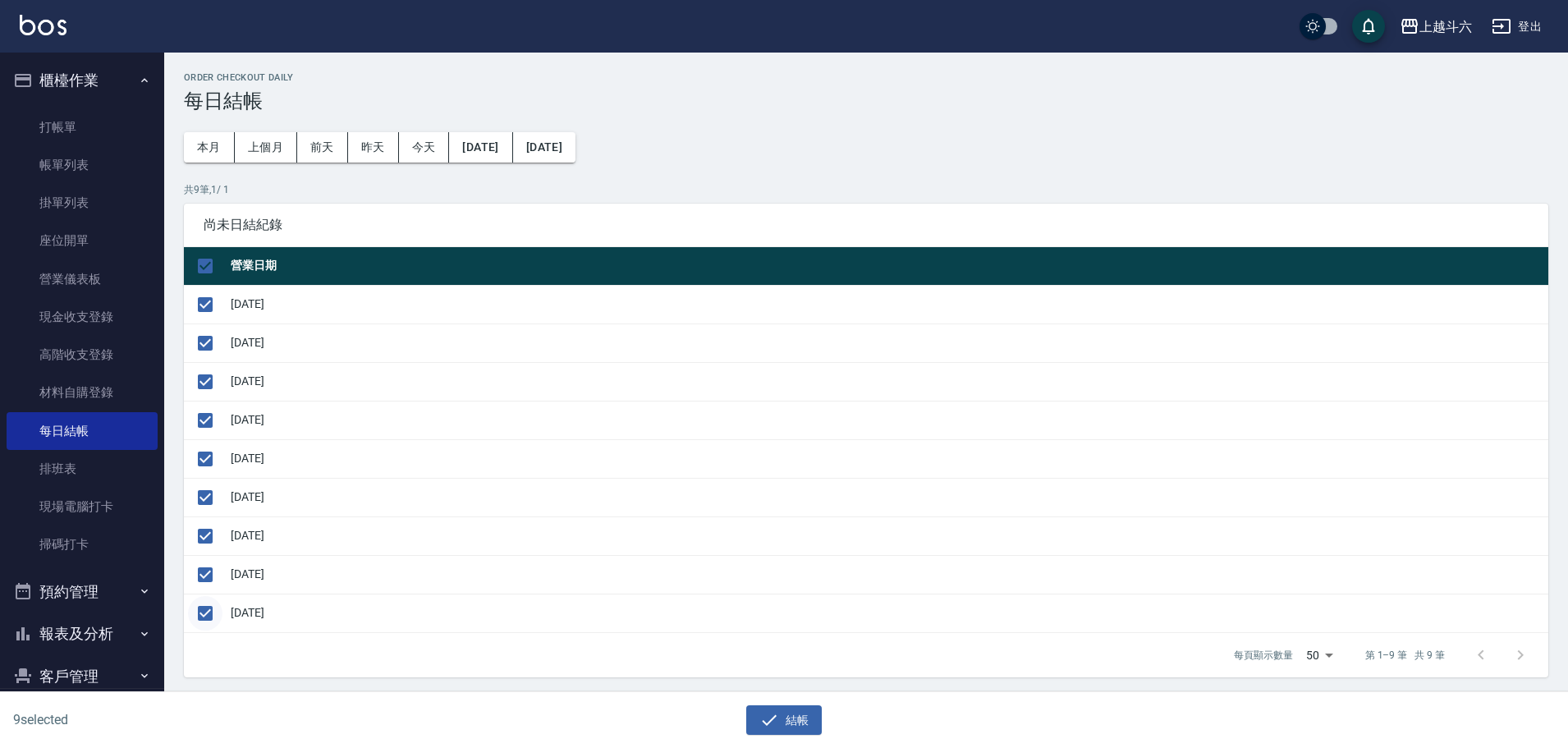
click at [207, 609] on input "checkbox" at bounding box center [205, 613] width 35 height 35
checkbox input "false"
click at [783, 714] on button "結帳" at bounding box center [784, 721] width 76 height 30
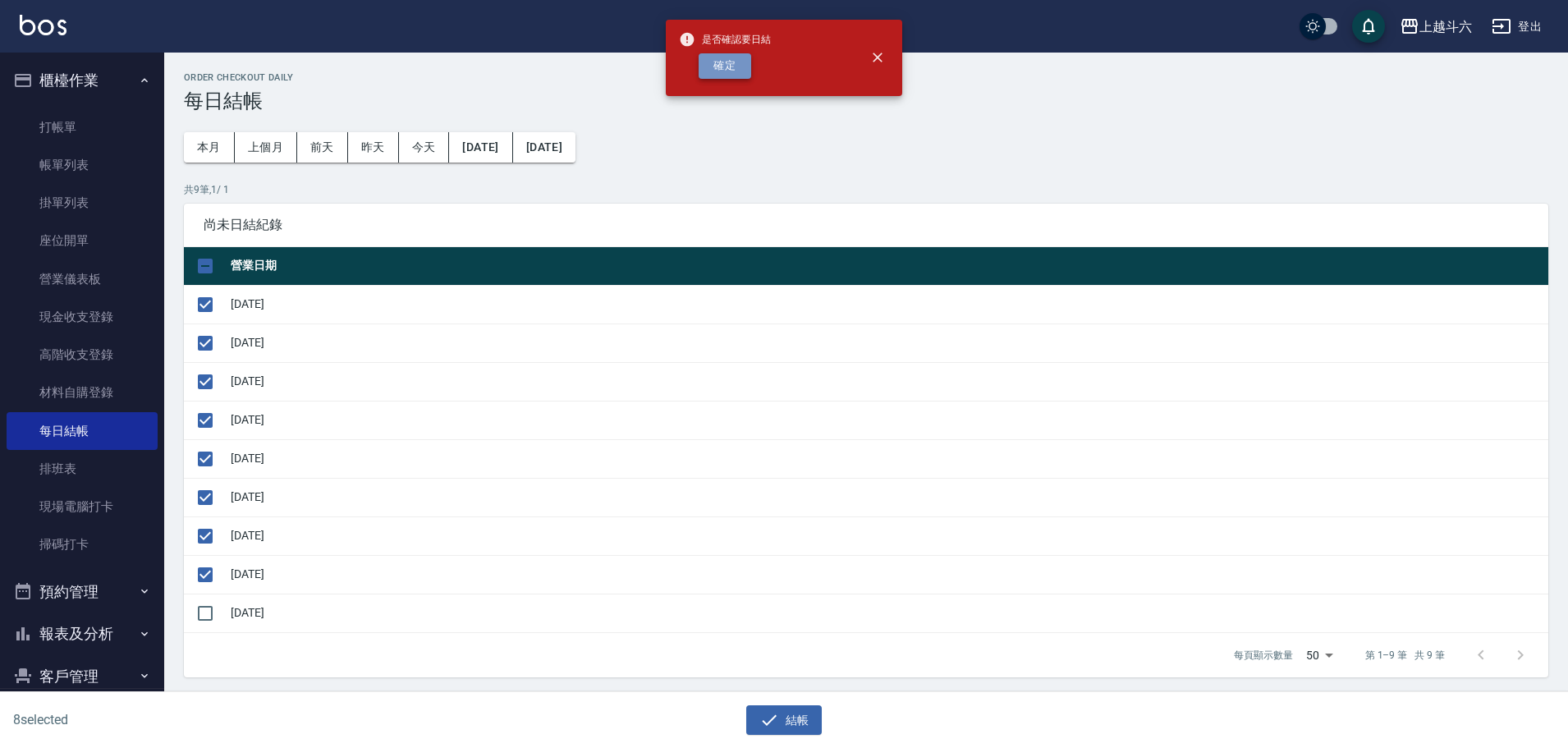
click at [716, 78] on button "確定" at bounding box center [725, 66] width 53 height 25
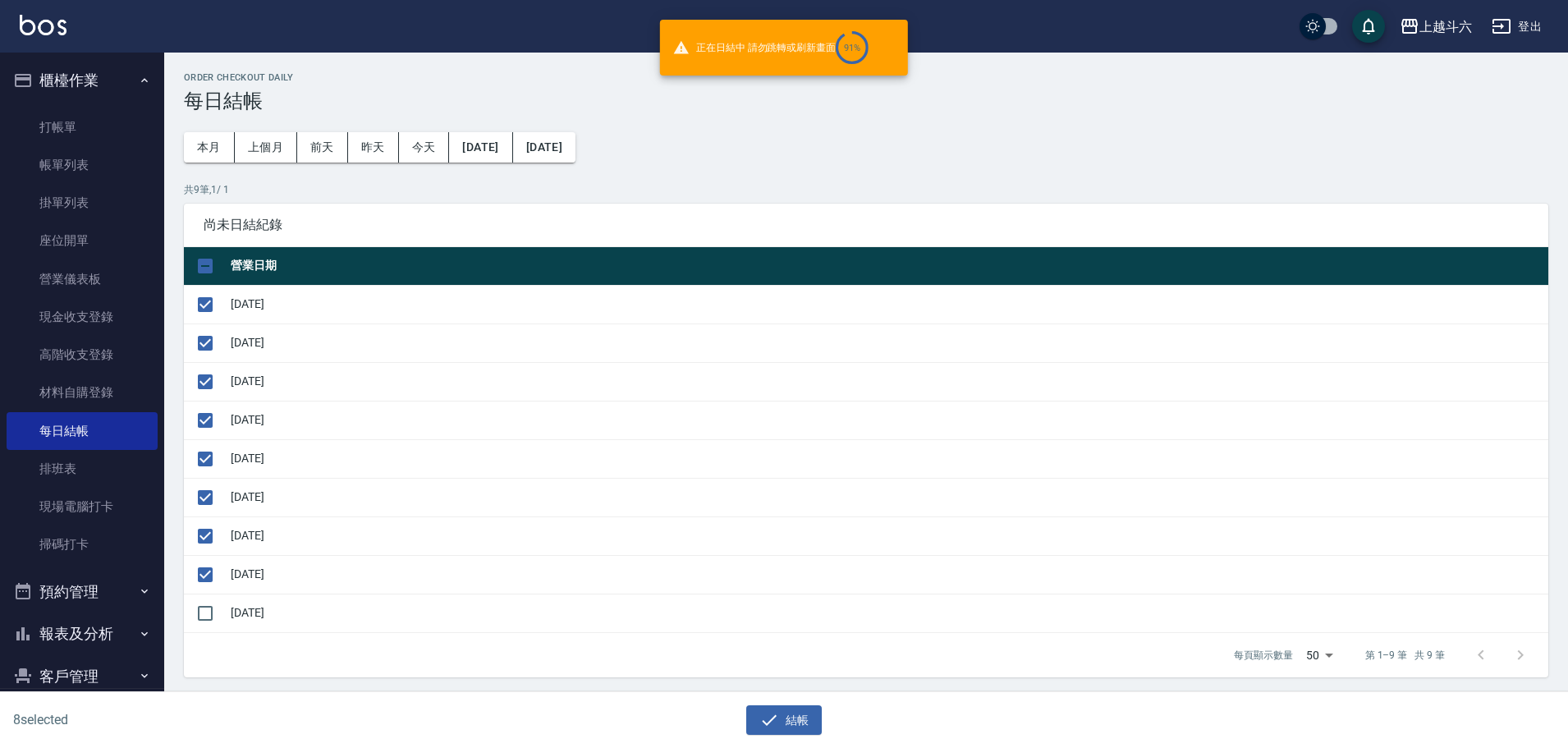
checkbox input "false"
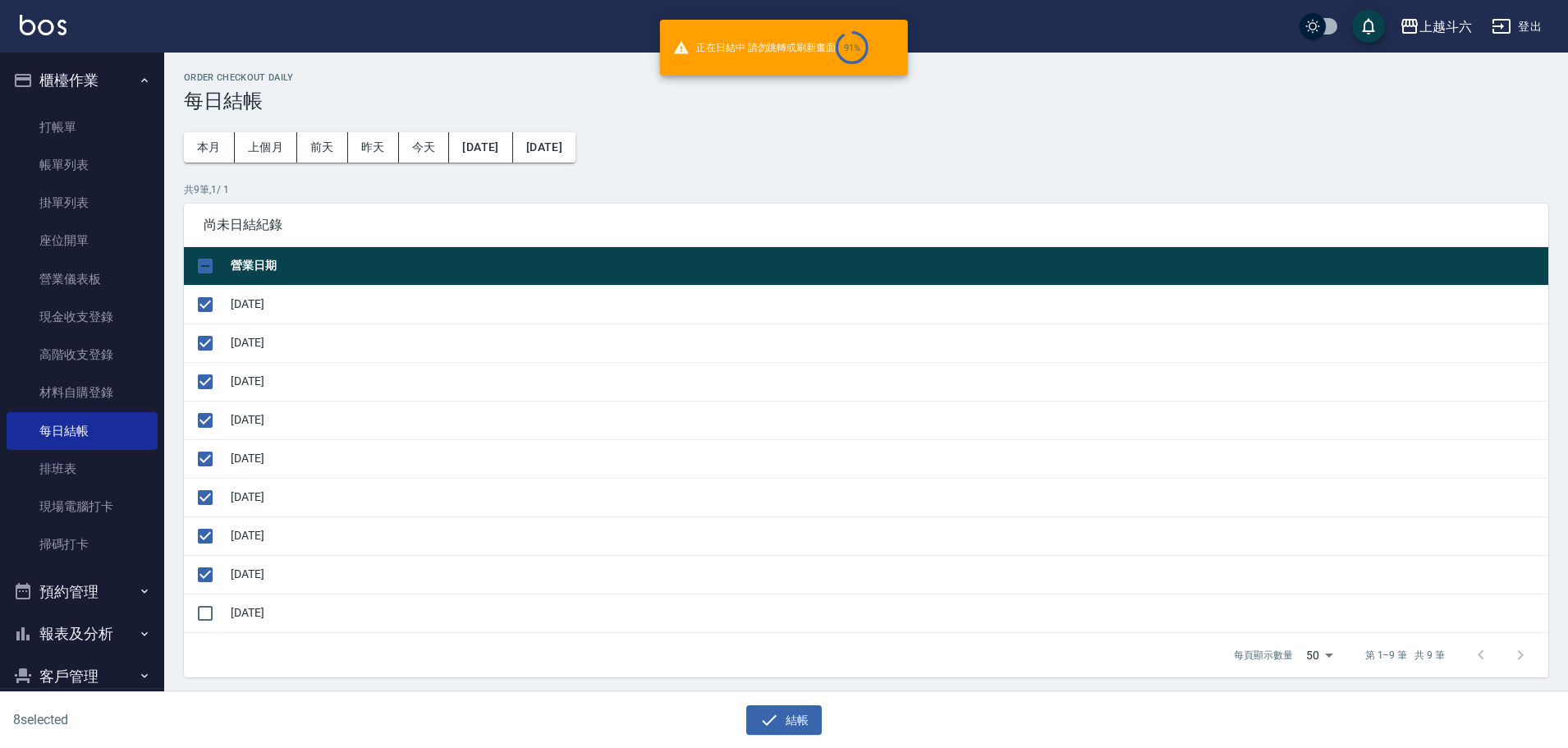
checkbox input "false"
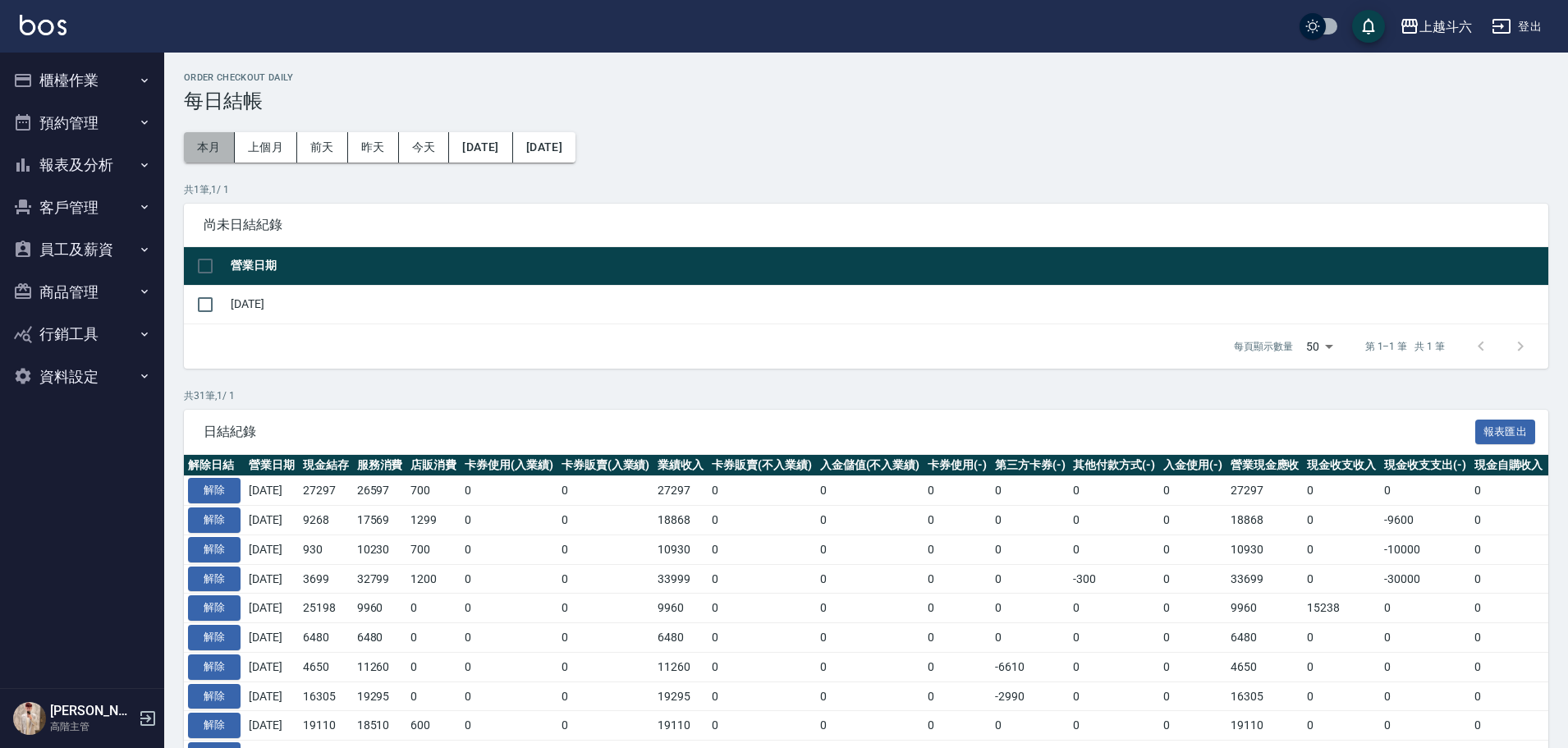
click at [217, 144] on button "本月" at bounding box center [209, 147] width 51 height 30
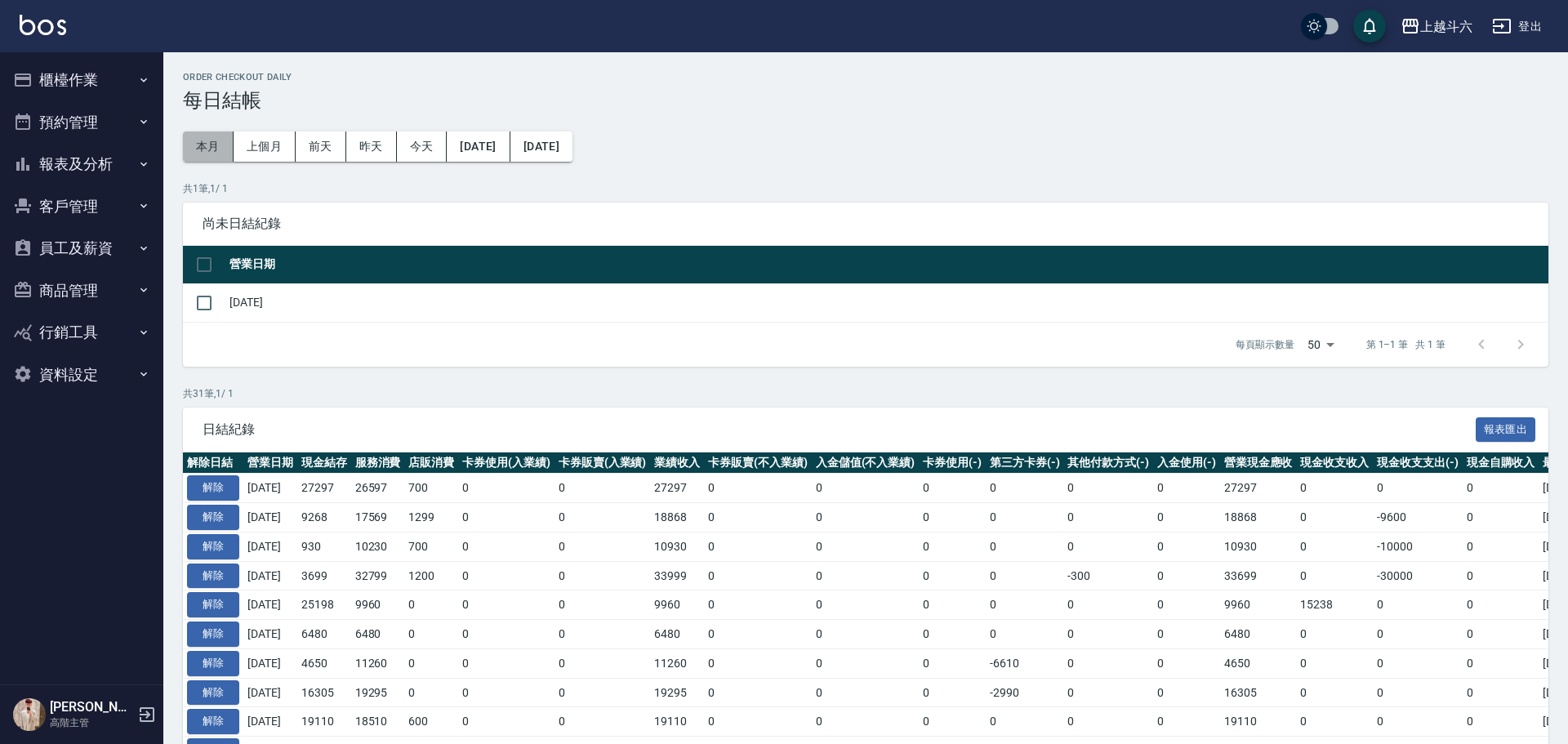
click at [216, 143] on button "本月" at bounding box center [208, 146] width 51 height 30
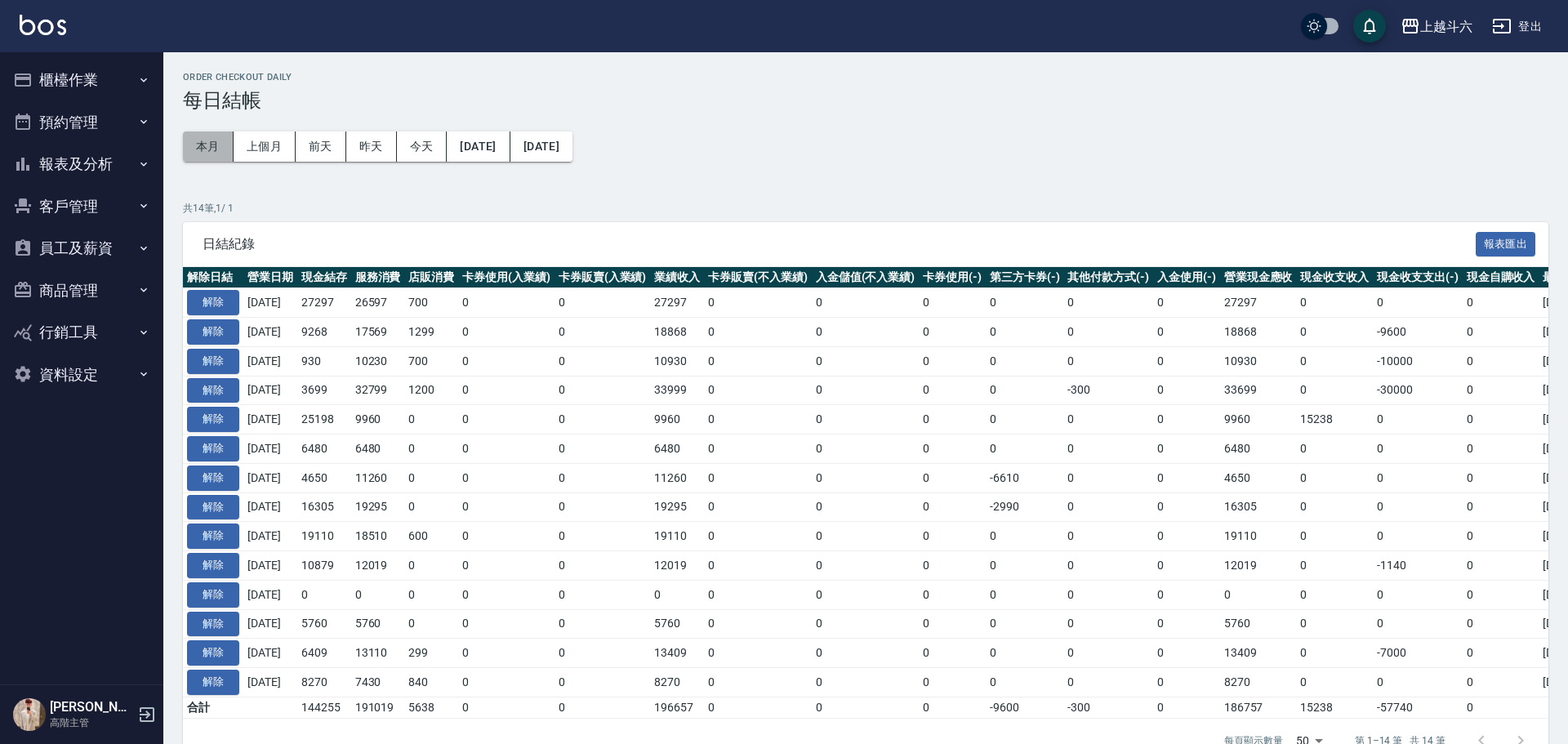
click at [216, 143] on button "本月" at bounding box center [208, 146] width 51 height 30
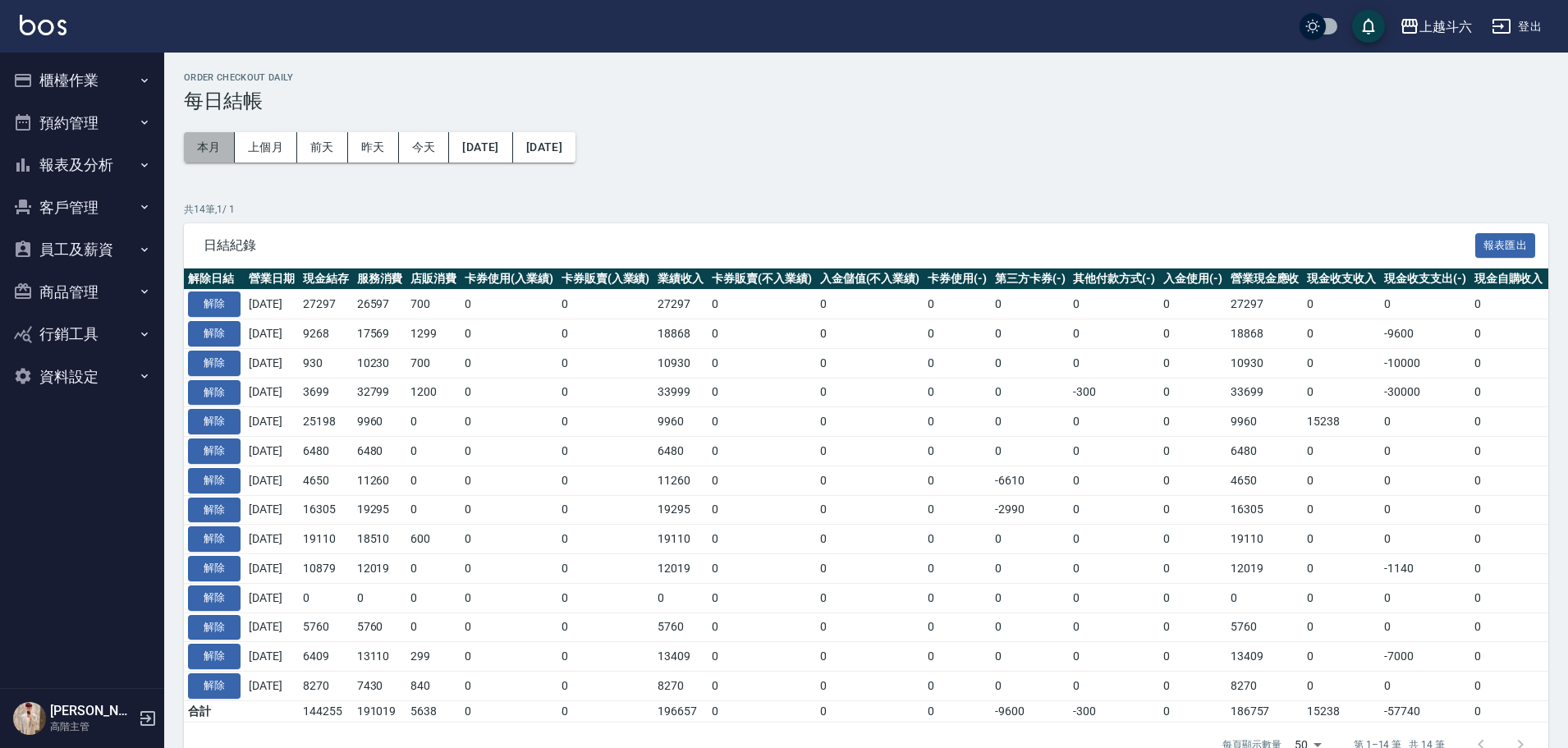
click at [217, 144] on button "本月" at bounding box center [209, 147] width 51 height 30
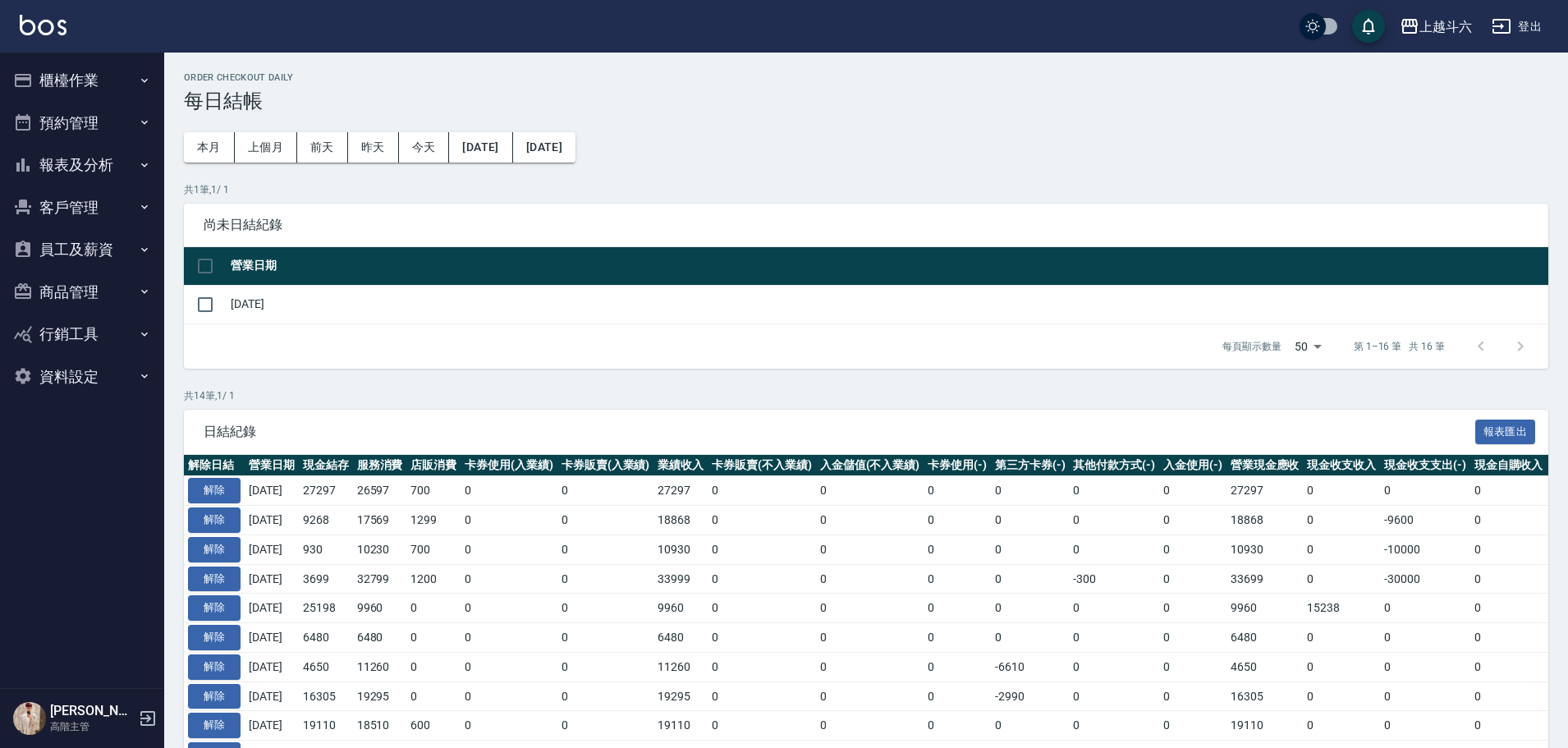
click at [43, 35] on img at bounding box center [43, 25] width 47 height 21
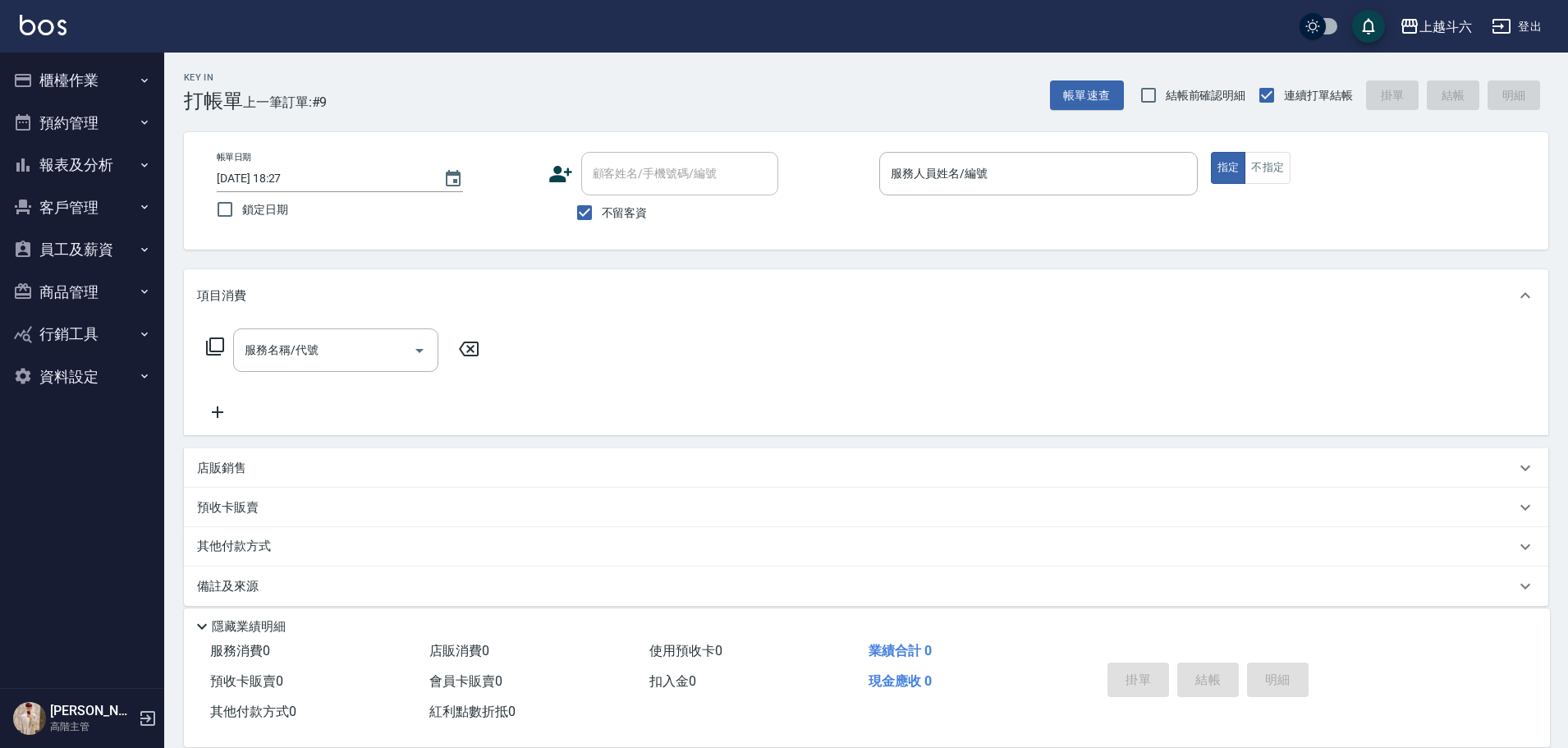
click at [1002, 150] on div "帳單日期 2025/09/15 18:27 鎖定日期 顧客姓名/手機號碼/編號 顧客姓名/手機號碼/編號 不留客資 服務人員姓名/編號 服務人員姓名/編號 指…" at bounding box center [865, 190] width 1364 height 118
click at [1010, 162] on input "服務人員姓名/編號" at bounding box center [1038, 173] width 303 height 29
